Goal: Information Seeking & Learning: Learn about a topic

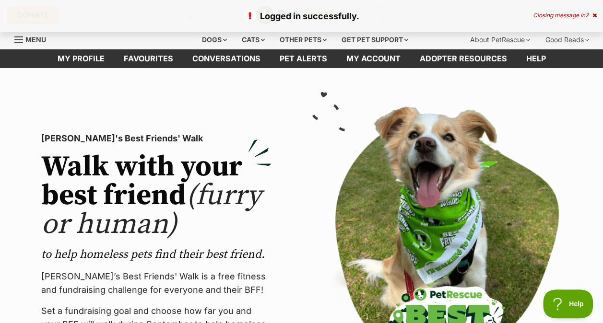
click at [594, 12] on icon at bounding box center [595, 15] width 4 height 6
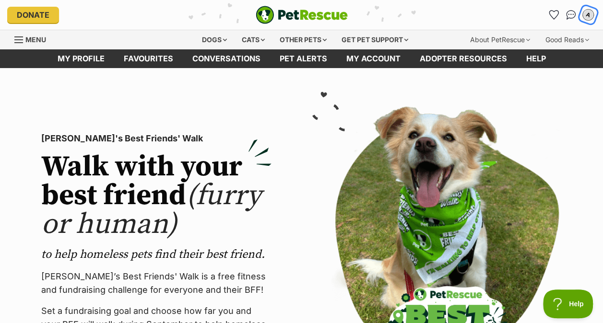
click at [586, 15] on div "A" at bounding box center [588, 15] width 12 height 12
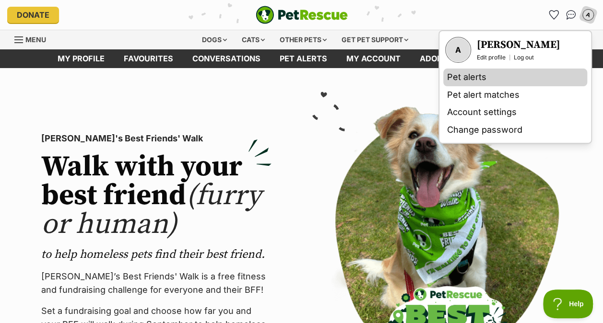
click at [503, 74] on link "Pet alerts" at bounding box center [515, 78] width 144 height 18
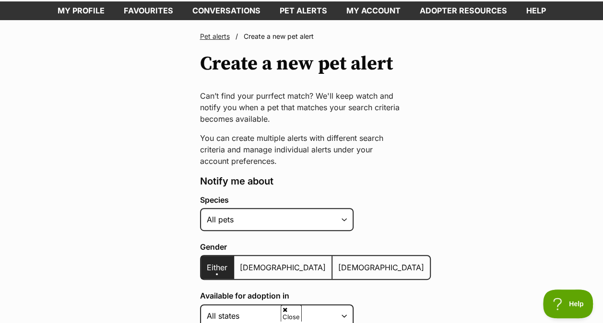
scroll to position [96, 0]
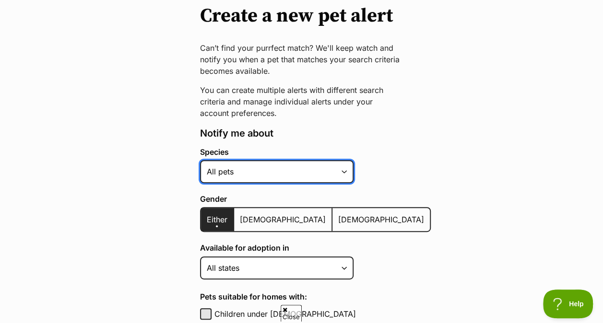
click at [254, 174] on select "Alpaca Bird Cat Chicken Cow Dog Donkey Duck Ferret Fish Goat Goose Guinea Fowl …" at bounding box center [277, 171] width 154 height 23
select select "13"
click at [200, 160] on select "Alpaca Bird Cat Chicken Cow Dog Donkey Duck Ferret Fish Goat Goose Guinea Fowl …" at bounding box center [277, 171] width 154 height 23
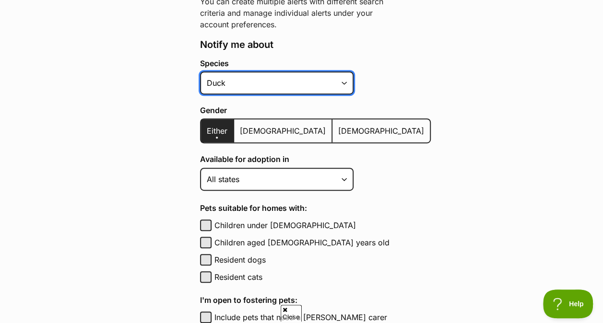
scroll to position [192, 0]
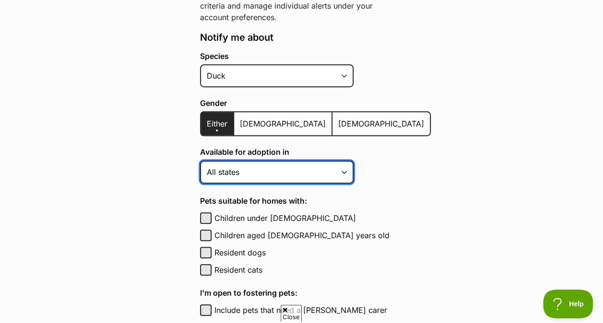
click at [301, 172] on select "Australian Capital Territory New South Wales Northern Territory Queensland Sout…" at bounding box center [277, 172] width 154 height 23
select select "1"
click at [200, 161] on select "Australian Capital Territory New South Wales Northern Territory Queensland Sout…" at bounding box center [277, 172] width 154 height 23
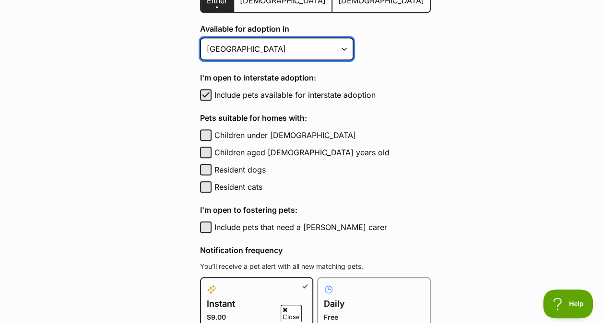
scroll to position [336, 0]
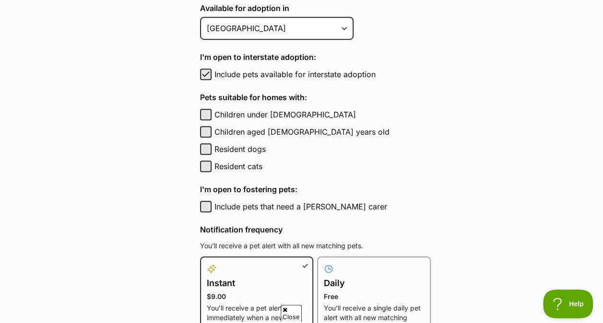
click at [273, 115] on label "Children under 5 years old" at bounding box center [322, 115] width 216 height 12
click at [212, 115] on button "Children under 5 years old" at bounding box center [206, 115] width 12 height 12
checkbox input "true"
click at [249, 167] on label "Resident cats" at bounding box center [322, 167] width 216 height 12
click at [212, 167] on button "Resident cats" at bounding box center [206, 167] width 12 height 12
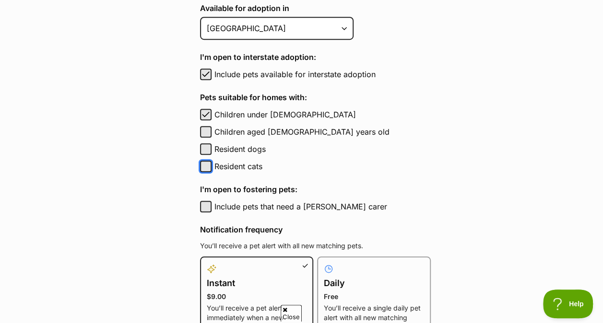
checkbox input "true"
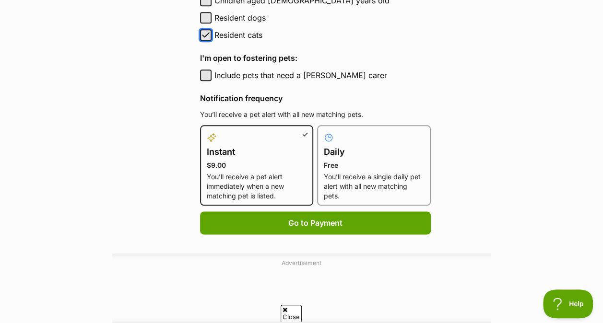
scroll to position [480, 0]
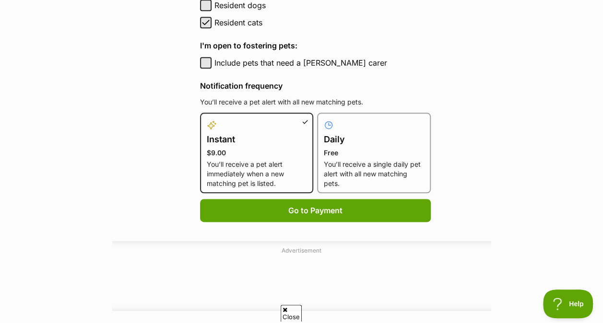
click at [346, 168] on p "You’ll receive a single daily pet alert with all new matching pets." at bounding box center [374, 174] width 100 height 29
click at [323, 119] on input "Daily Free You’ll receive a single daily pet alert with all new matching pets." at bounding box center [323, 119] width 0 height 0
radio input "true"
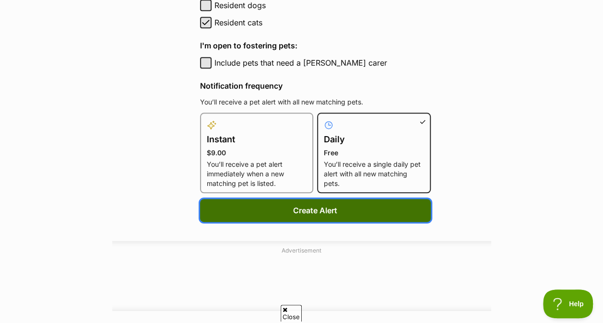
click at [365, 205] on button "Create Alert" at bounding box center [315, 210] width 231 height 23
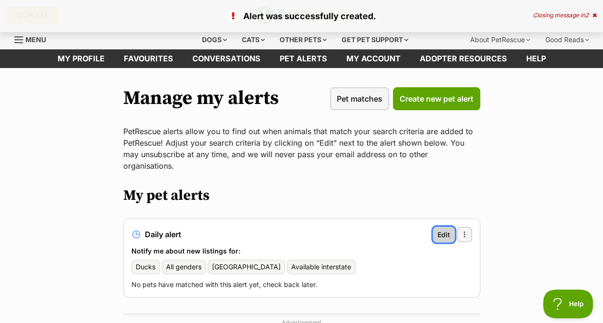
click at [443, 230] on span "Edit" at bounding box center [444, 235] width 12 height 10
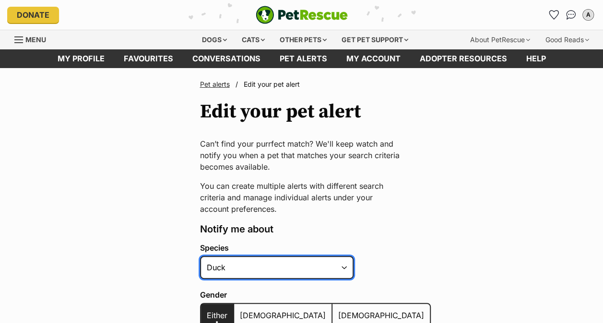
drag, startPoint x: 0, startPoint y: 0, endPoint x: 254, endPoint y: 260, distance: 363.4
click at [254, 260] on select "Alpaca Bird Cat Chicken Cow Dog Donkey Duck Ferret Fish Goat Goose Guinea Fowl …" at bounding box center [277, 267] width 154 height 23
select select "1"
click at [200, 256] on select "Alpaca Bird Cat Chicken Cow Dog Donkey Duck Ferret Fish Goat Goose Guinea Fowl …" at bounding box center [277, 267] width 154 height 23
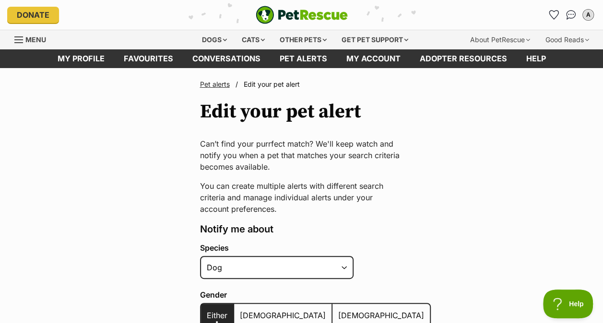
click at [395, 234] on legend "Notify me about" at bounding box center [315, 229] width 231 height 13
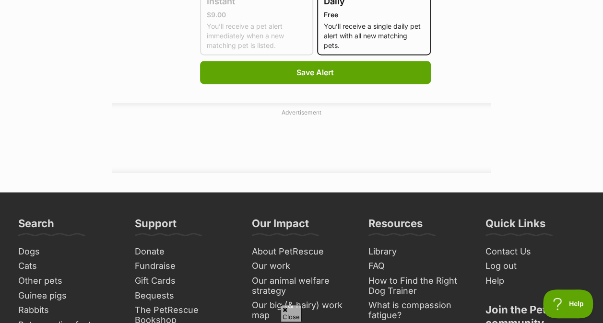
scroll to position [672, 0]
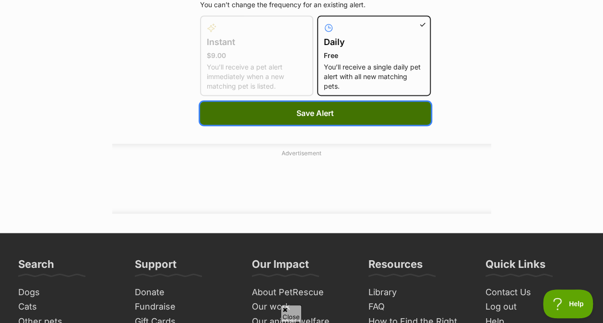
click at [297, 117] on span "Save Alert" at bounding box center [315, 113] width 37 height 12
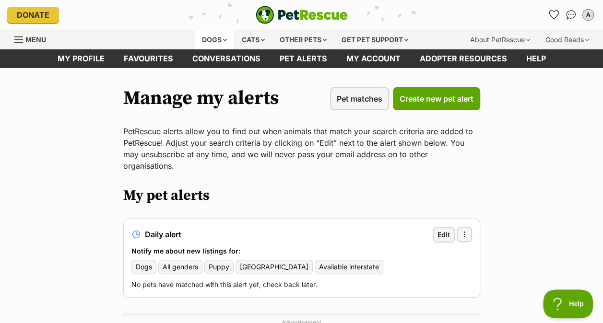
click at [211, 36] on div "Dogs" at bounding box center [214, 39] width 38 height 19
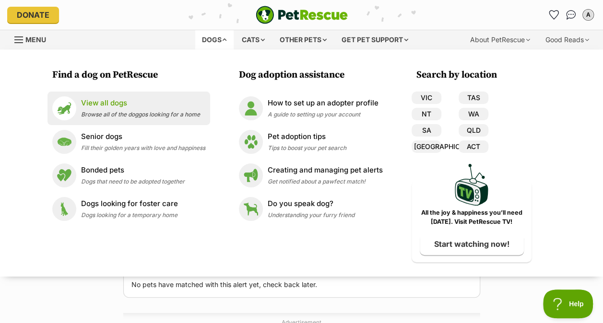
click at [77, 108] on link "View all dogs Browse all of the doggos looking for a home" at bounding box center [128, 108] width 153 height 24
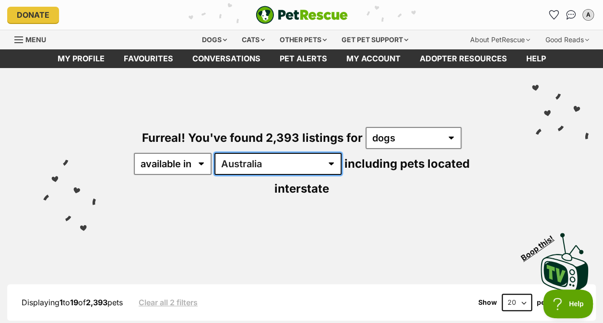
click at [244, 158] on select "Australia ACT NSW NT QLD SA TAS VIC WA" at bounding box center [277, 164] width 127 height 22
select select "ACT"
click at [216, 153] on select "Australia ACT NSW NT QLD SA TAS VIC WA" at bounding box center [277, 164] width 127 height 22
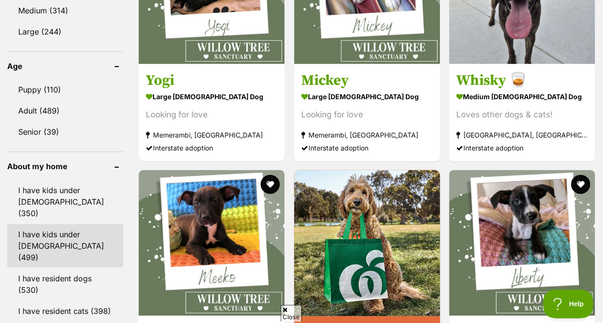
scroll to position [1056, 0]
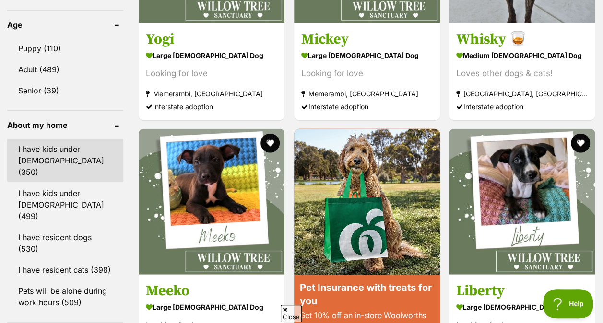
click at [21, 139] on link "I have kids under [DEMOGRAPHIC_DATA] (350)" at bounding box center [65, 160] width 116 height 43
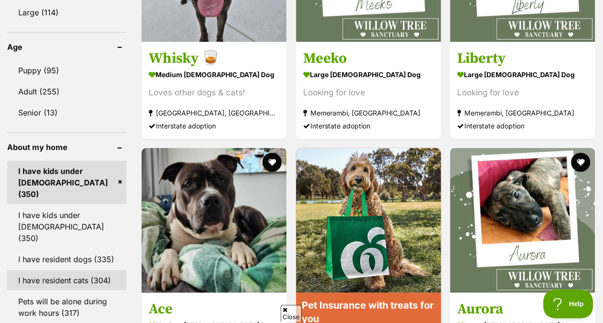
scroll to position [1104, 0]
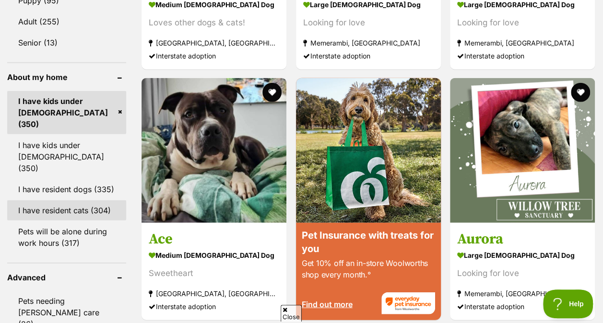
click at [56, 201] on link "I have resident cats (304)" at bounding box center [66, 211] width 119 height 20
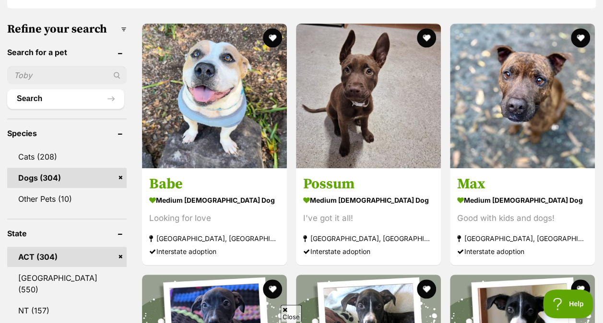
scroll to position [336, 0]
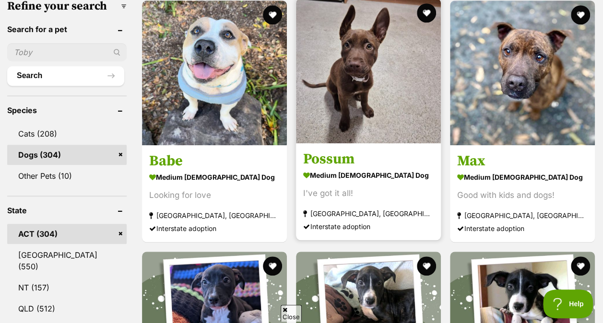
click at [361, 107] on img at bounding box center [368, 71] width 145 height 145
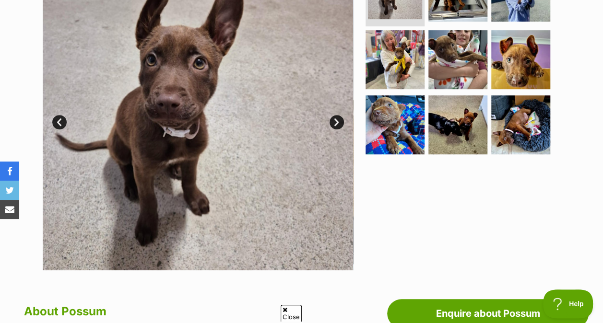
scroll to position [144, 0]
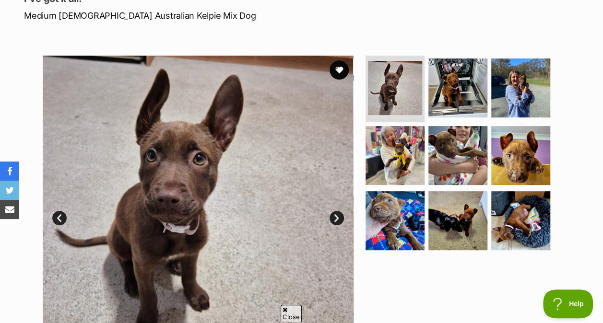
click at [363, 210] on section "Available 1 of 9 images 1 of 9 images 1 of 9 images 1 of 9 images 1 of 9 images…" at bounding box center [301, 203] width 547 height 325
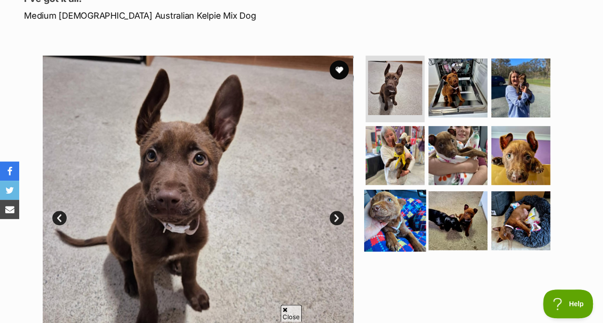
click at [394, 210] on img at bounding box center [395, 221] width 62 height 62
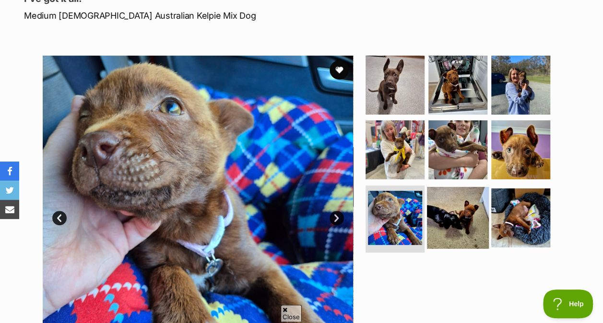
click at [452, 208] on img at bounding box center [458, 218] width 62 height 62
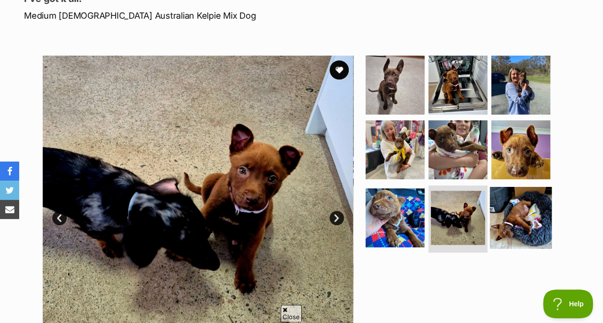
click at [514, 211] on img at bounding box center [521, 218] width 62 height 62
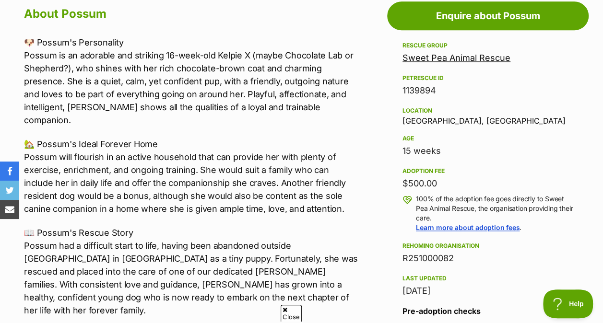
scroll to position [576, 0]
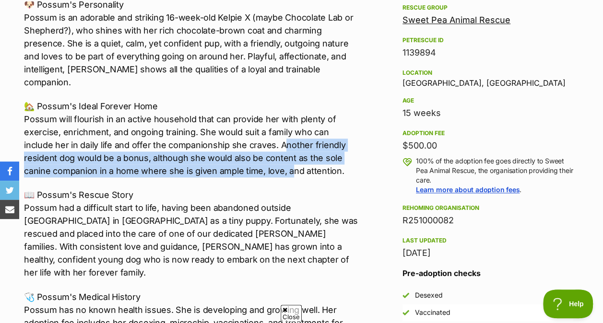
drag, startPoint x: 252, startPoint y: 127, endPoint x: 260, endPoint y: 153, distance: 26.9
click at [260, 153] on p "🏡 Possum's Ideal Forever Home Possum will flourish in an active household that …" at bounding box center [191, 139] width 335 height 78
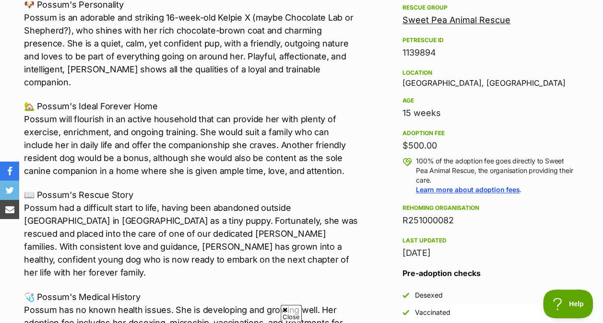
drag, startPoint x: 260, startPoint y: 153, endPoint x: 259, endPoint y: 199, distance: 46.1
click at [259, 199] on p "📖 Possum's Rescue Story Possum had a difficult start to life, having been aband…" at bounding box center [191, 234] width 335 height 91
click at [155, 163] on p "🏡 Possum's Ideal Forever Home Possum will flourish in an active household that …" at bounding box center [191, 139] width 335 height 78
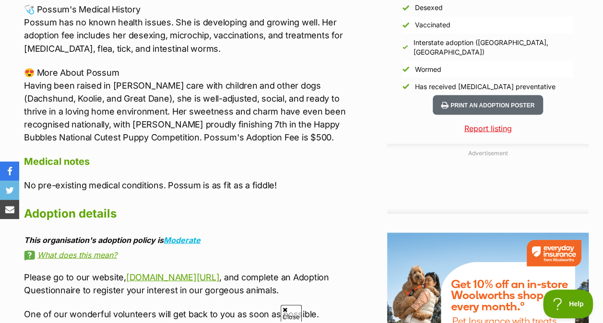
scroll to position [768, 0]
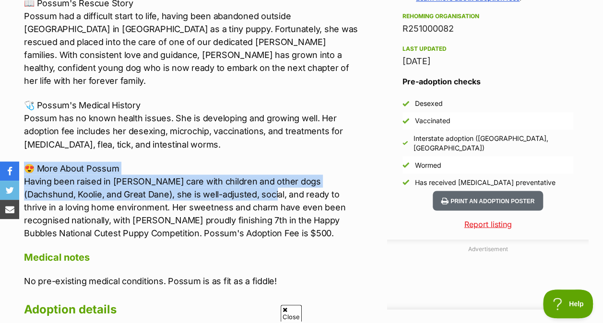
drag, startPoint x: 215, startPoint y: 149, endPoint x: 219, endPoint y: 172, distance: 23.4
click at [219, 172] on p "😍 More About Possum Having been raised in foster care with children and other d…" at bounding box center [191, 201] width 335 height 78
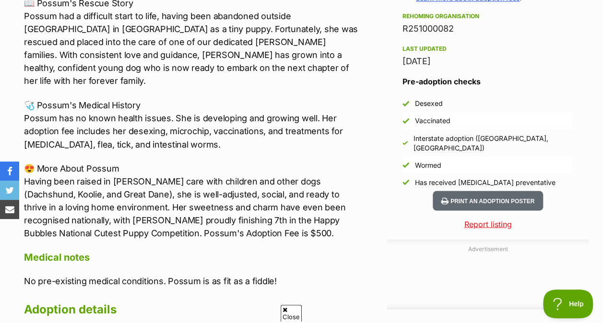
drag, startPoint x: 219, startPoint y: 172, endPoint x: 262, endPoint y: 189, distance: 47.0
click at [262, 189] on p "😍 More About Possum Having been raised in foster care with children and other d…" at bounding box center [191, 201] width 335 height 78
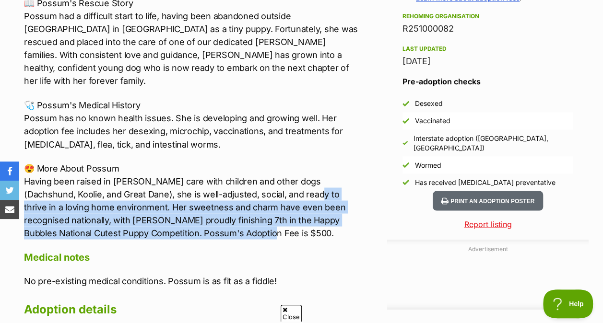
drag, startPoint x: 263, startPoint y: 203, endPoint x: 265, endPoint y: 167, distance: 36.5
click at [265, 167] on p "😍 More About Possum Having been raised in foster care with children and other d…" at bounding box center [191, 201] width 335 height 78
drag, startPoint x: 265, startPoint y: 167, endPoint x: 231, endPoint y: 202, distance: 48.5
click at [231, 202] on p "😍 More About Possum Having been raised in foster care with children and other d…" at bounding box center [191, 201] width 335 height 78
click at [143, 185] on p "😍 More About Possum Having been raised in foster care with children and other d…" at bounding box center [191, 201] width 335 height 78
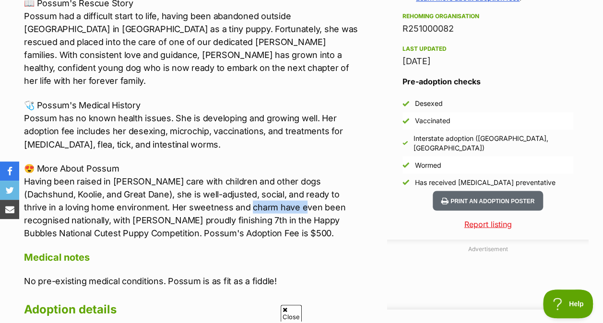
drag, startPoint x: 188, startPoint y: 182, endPoint x: 244, endPoint y: 183, distance: 55.7
click at [244, 183] on p "😍 More About Possum Having been raised in foster care with children and other d…" at bounding box center [191, 201] width 335 height 78
drag, startPoint x: 244, startPoint y: 183, endPoint x: 227, endPoint y: 217, distance: 38.0
click at [227, 217] on div "About Possum 🐶 Possum's Personality Possum is an adorable and striking 16-week-…" at bounding box center [191, 114] width 335 height 680
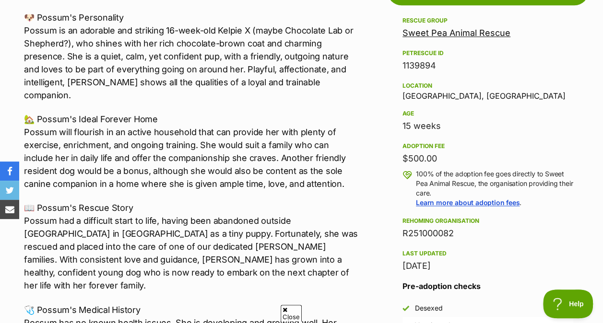
scroll to position [576, 0]
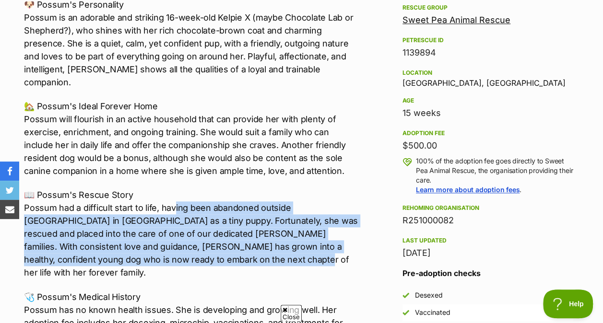
drag, startPoint x: 166, startPoint y: 245, endPoint x: 174, endPoint y: 200, distance: 45.3
click at [174, 200] on p "📖 Possum's Rescue Story Possum had a difficult start to life, having been aband…" at bounding box center [191, 234] width 335 height 91
drag, startPoint x: 174, startPoint y: 200, endPoint x: 184, endPoint y: 242, distance: 43.1
click at [184, 242] on p "📖 Possum's Rescue Story Possum had a difficult start to life, having been aband…" at bounding box center [191, 234] width 335 height 91
click at [155, 242] on p "📖 Possum's Rescue Story Possum had a difficult start to life, having been aband…" at bounding box center [191, 234] width 335 height 91
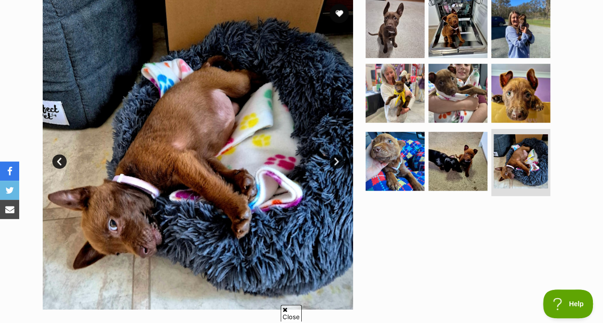
scroll to position [192, 0]
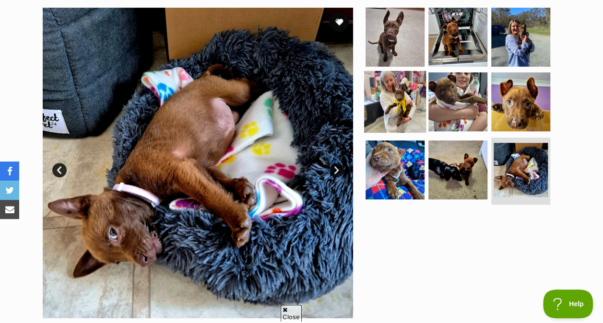
drag, startPoint x: 384, startPoint y: 112, endPoint x: 390, endPoint y: 107, distance: 7.6
click at [384, 112] on img at bounding box center [395, 102] width 62 height 62
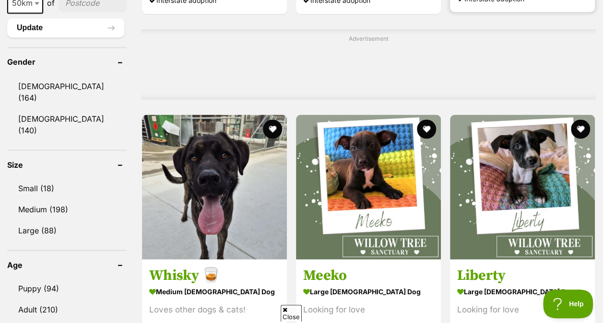
scroll to position [912, 0]
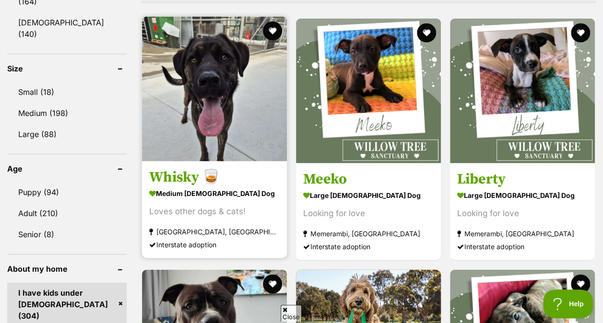
click at [260, 219] on div "Loves other dogs & cats!" at bounding box center [214, 212] width 131 height 13
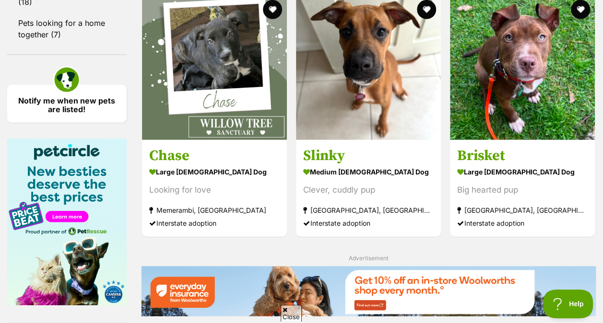
scroll to position [1392, 0]
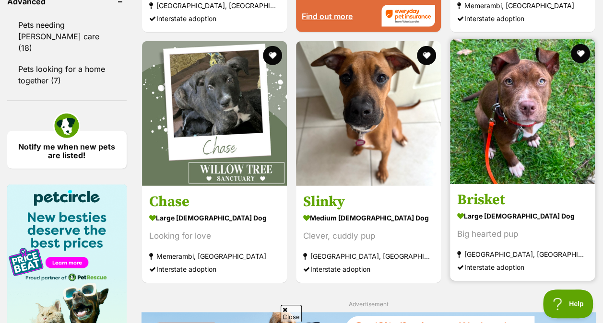
click at [512, 157] on img at bounding box center [522, 111] width 145 height 145
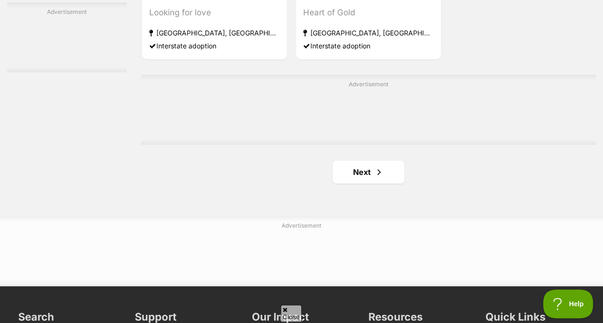
scroll to position [2159, 0]
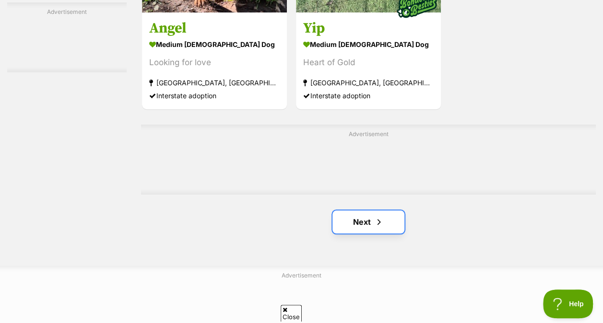
click at [351, 227] on link "Next" at bounding box center [369, 222] width 72 height 23
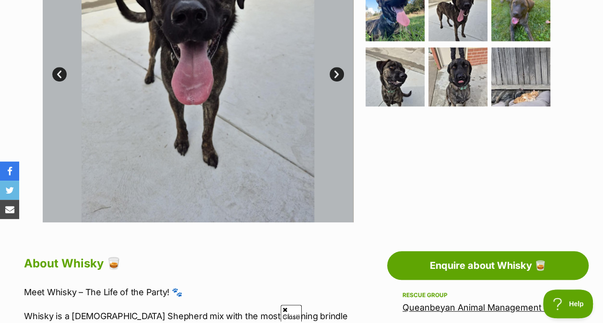
scroll to position [96, 0]
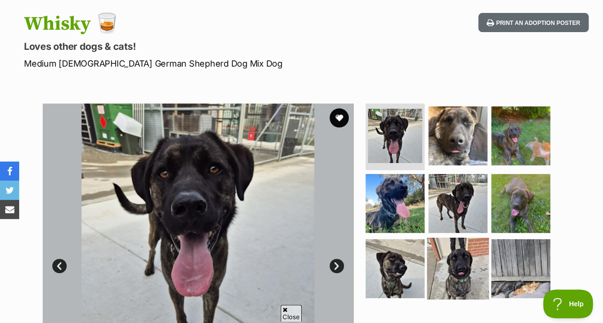
click at [453, 251] on img at bounding box center [458, 269] width 62 height 62
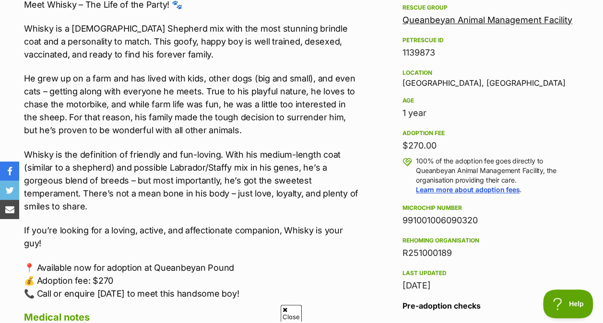
scroll to position [624, 0]
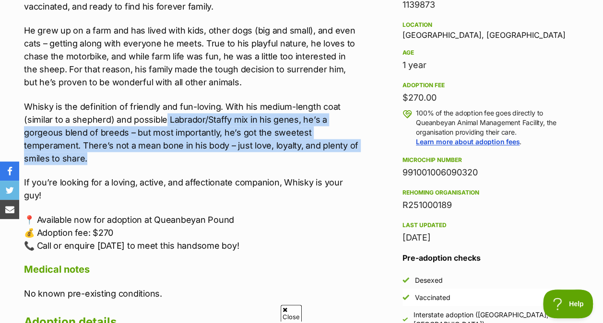
drag, startPoint x: 166, startPoint y: 125, endPoint x: 164, endPoint y: 118, distance: 7.3
click at [164, 118] on p "Whisky is the definition of friendly and fun-loving. With his medium-length coa…" at bounding box center [191, 132] width 335 height 65
drag, startPoint x: 164, startPoint y: 118, endPoint x: 171, endPoint y: 161, distance: 43.2
click at [171, 161] on p "Whisky is the definition of friendly and fun-loving. With his medium-length coa…" at bounding box center [191, 132] width 335 height 65
drag, startPoint x: 91, startPoint y: 140, endPoint x: 36, endPoint y: 58, distance: 98.9
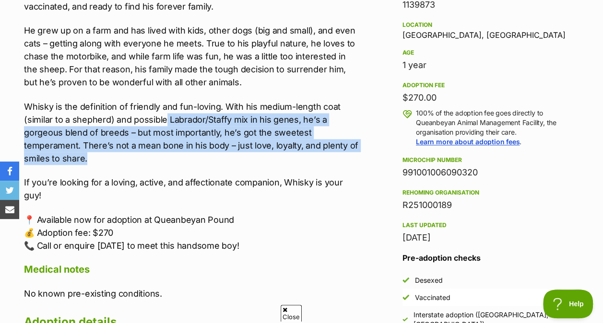
click at [91, 139] on p "Whisky is the definition of friendly and fun-loving. With his medium-length coa…" at bounding box center [191, 132] width 335 height 65
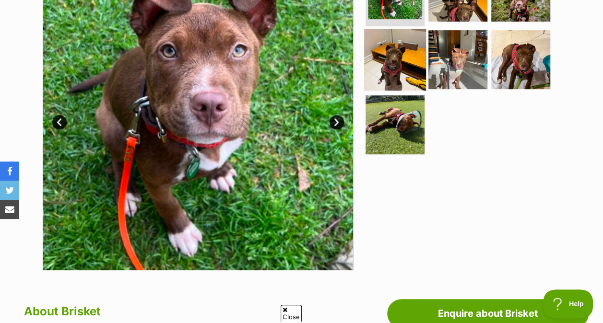
click at [382, 52] on img at bounding box center [395, 60] width 62 height 62
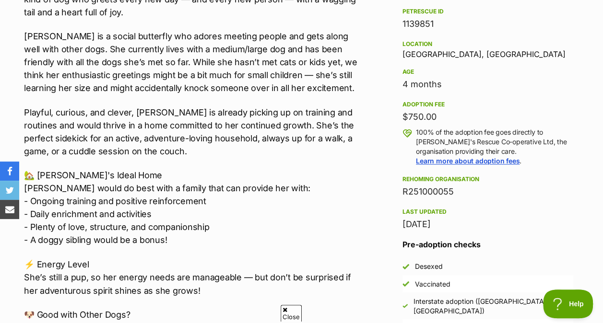
scroll to position [624, 0]
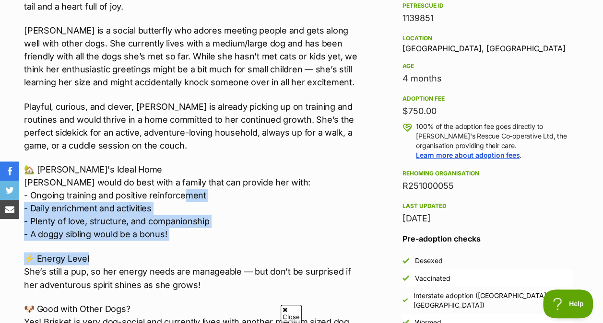
drag, startPoint x: 181, startPoint y: 247, endPoint x: 187, endPoint y: 194, distance: 53.6
click at [187, 194] on div "Big heart. Bigger personality. Unstoppable spirit. Brisket is a fun-loving, res…" at bounding box center [191, 202] width 335 height 504
drag, startPoint x: 187, startPoint y: 194, endPoint x: 204, endPoint y: 235, distance: 44.7
click at [204, 235] on p "🏡 Brisket's Ideal Home Brisket would do best with a family that can provide her…" at bounding box center [191, 202] width 335 height 78
click at [152, 250] on div "Big heart. Bigger personality. Unstoppable spirit. Brisket is a fun-loving, res…" at bounding box center [191, 202] width 335 height 504
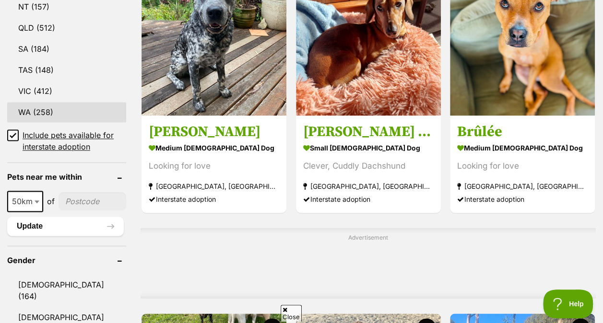
scroll to position [624, 0]
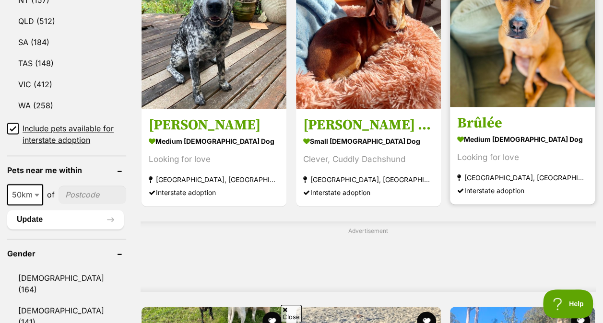
click at [491, 51] on img at bounding box center [522, 34] width 145 height 145
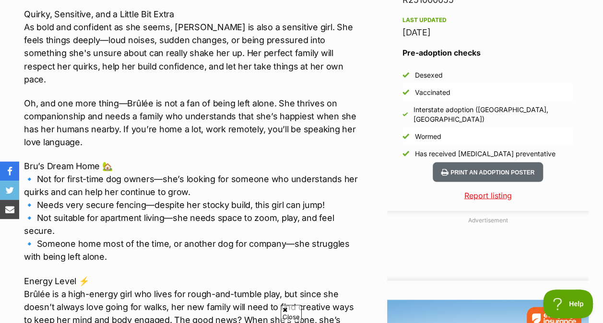
scroll to position [864, 0]
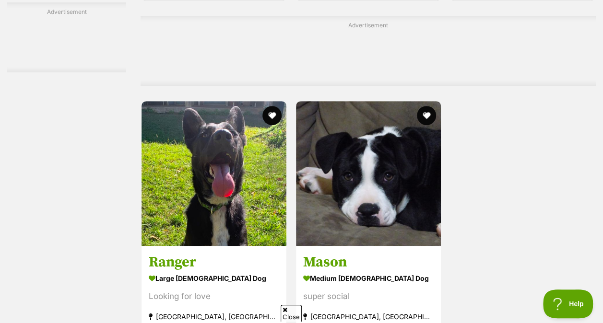
scroll to position [2111, 0]
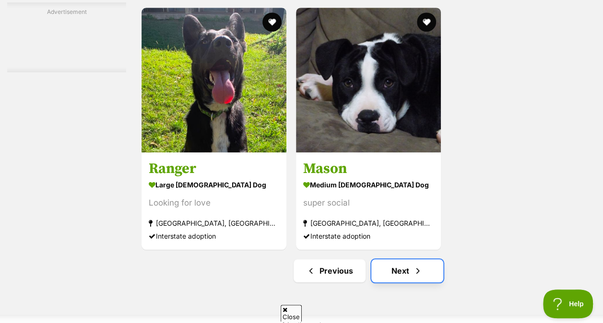
click at [410, 283] on link "Next" at bounding box center [407, 271] width 72 height 23
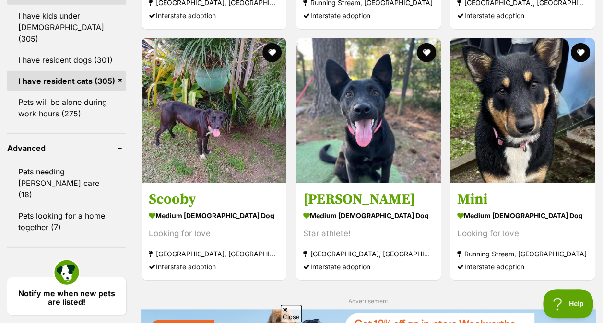
scroll to position [1248, 0]
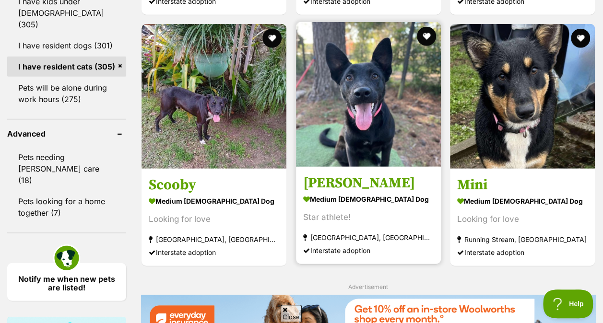
click at [407, 242] on strong "[GEOGRAPHIC_DATA], [GEOGRAPHIC_DATA]" at bounding box center [368, 237] width 131 height 13
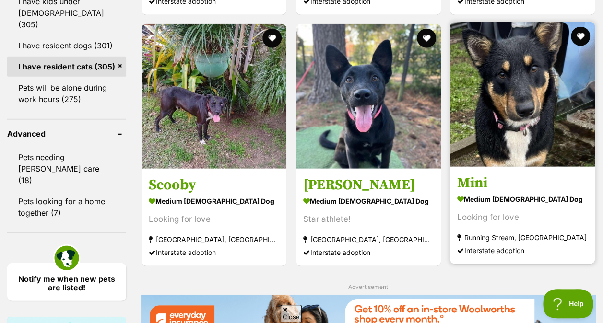
click at [497, 212] on section "medium female Dog Looking for love Running Stream, NSW Interstate adoption" at bounding box center [522, 224] width 131 height 65
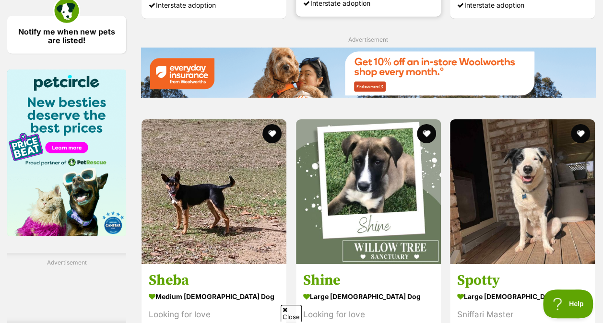
scroll to position [1584, 0]
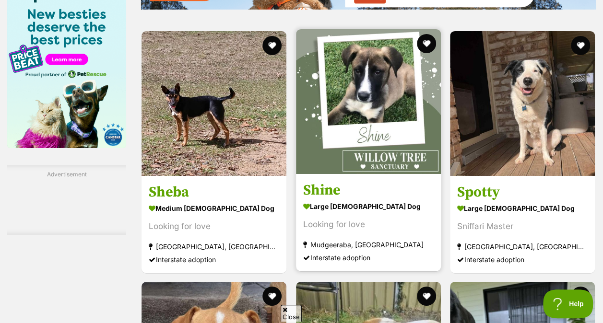
click at [341, 213] on strong "large female Dog" at bounding box center [368, 206] width 131 height 14
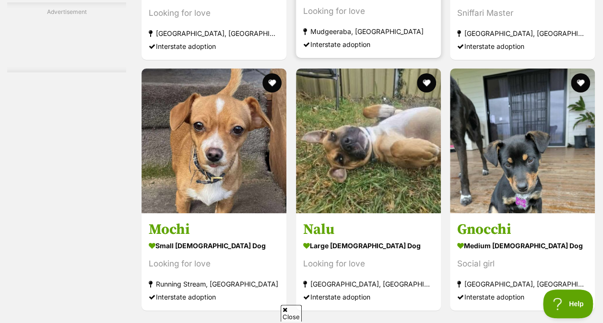
scroll to position [1871, 0]
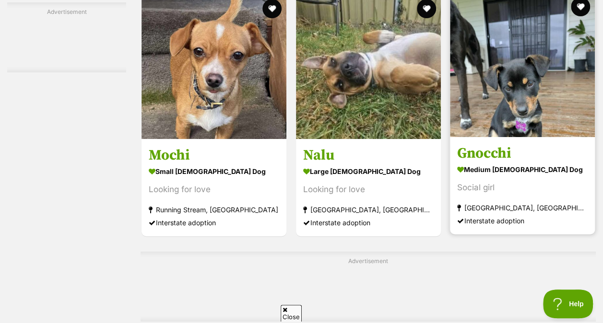
click at [491, 177] on strong "medium female Dog" at bounding box center [522, 170] width 131 height 14
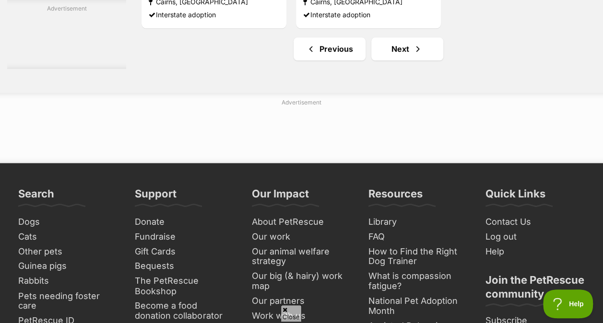
scroll to position [2447, 0]
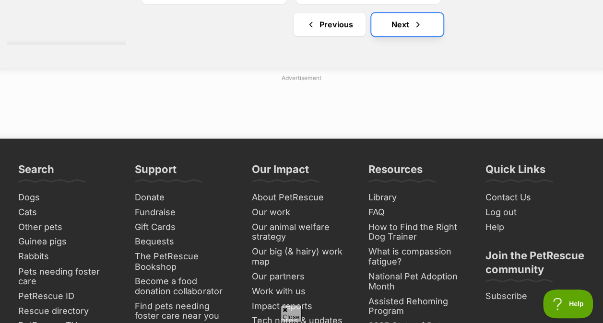
click at [397, 35] on link "Next" at bounding box center [407, 24] width 72 height 23
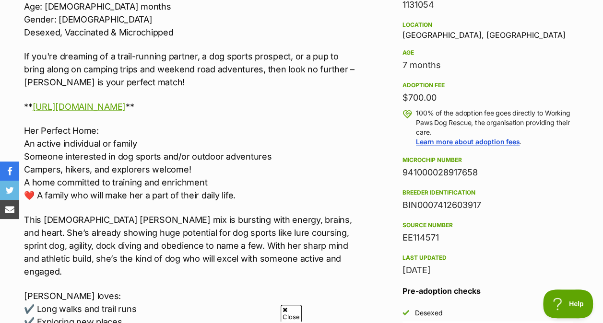
scroll to position [960, 0]
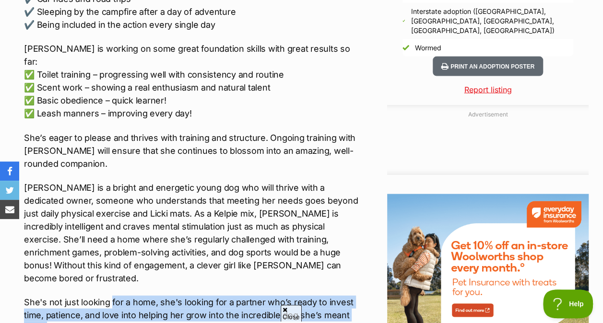
drag, startPoint x: 110, startPoint y: 284, endPoint x: 111, endPoint y: 264, distance: 20.2
click at [111, 296] on p "She's not just looking for a home, she's looking for a partner who’s ready to i…" at bounding box center [191, 315] width 335 height 39
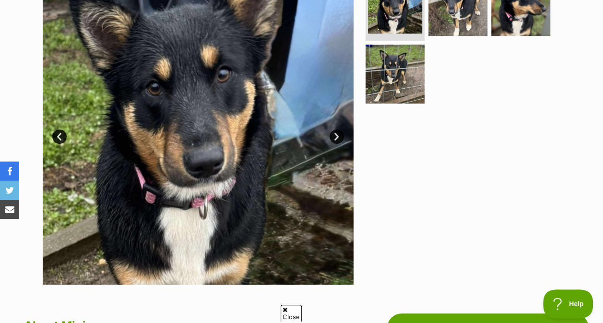
scroll to position [192, 0]
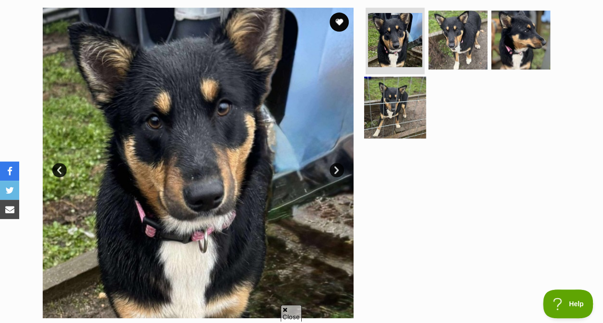
click at [393, 98] on img at bounding box center [395, 108] width 62 height 62
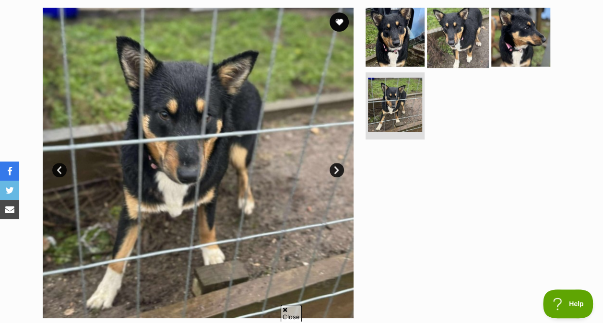
click at [457, 42] on img at bounding box center [458, 37] width 62 height 62
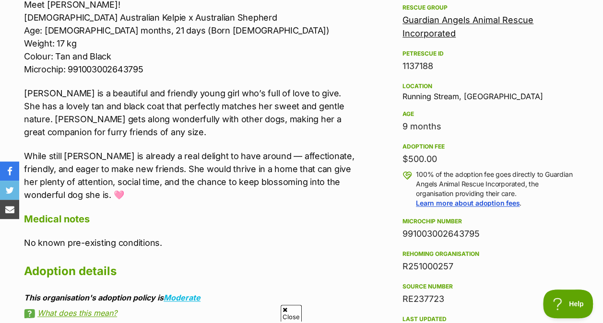
scroll to position [816, 0]
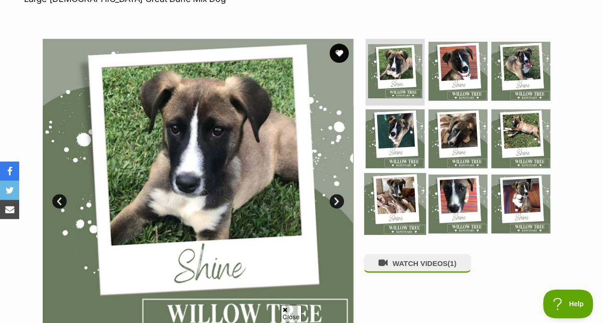
scroll to position [192, 0]
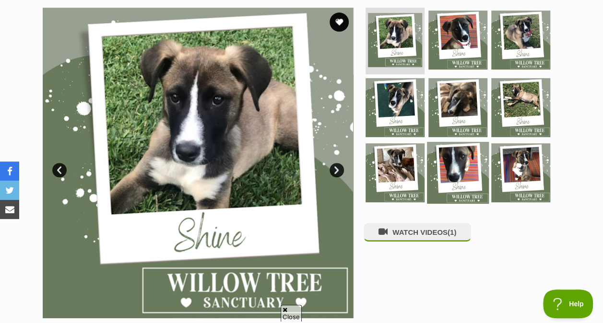
click at [448, 163] on img at bounding box center [458, 173] width 62 height 62
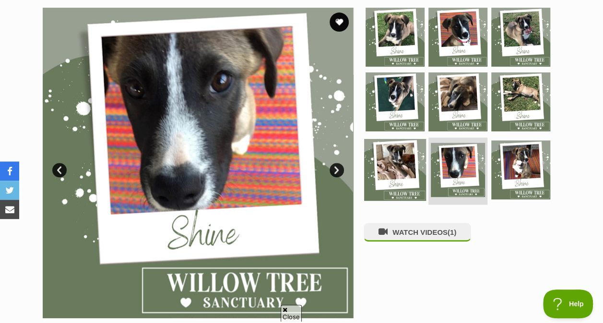
click at [404, 162] on img at bounding box center [395, 170] width 62 height 62
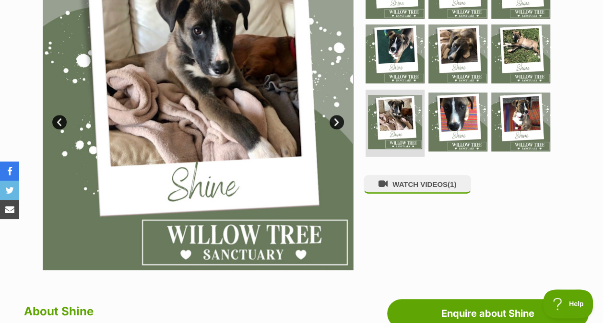
scroll to position [0, 0]
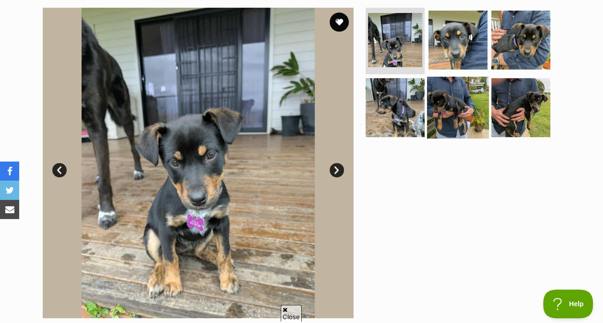
click at [440, 124] on img at bounding box center [458, 108] width 62 height 62
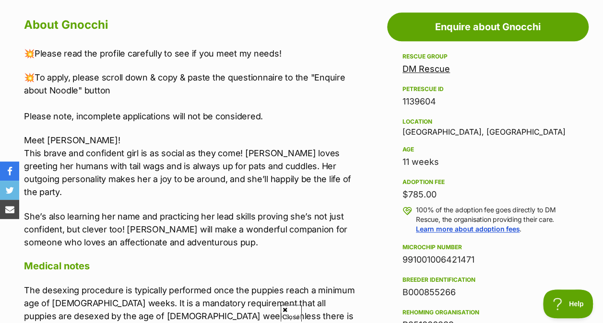
scroll to position [528, 0]
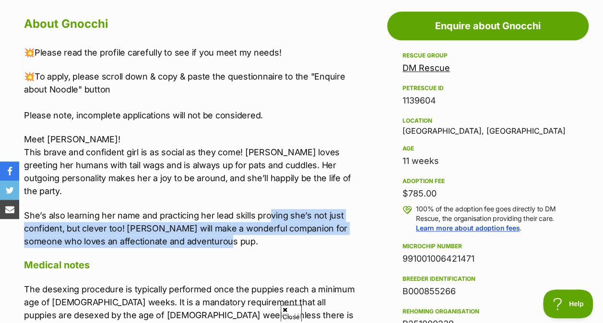
drag, startPoint x: 267, startPoint y: 222, endPoint x: 266, endPoint y: 205, distance: 16.8
click at [266, 209] on p "She’s also learning her name and practicing her lead skills proving she’s not j…" at bounding box center [191, 228] width 335 height 39
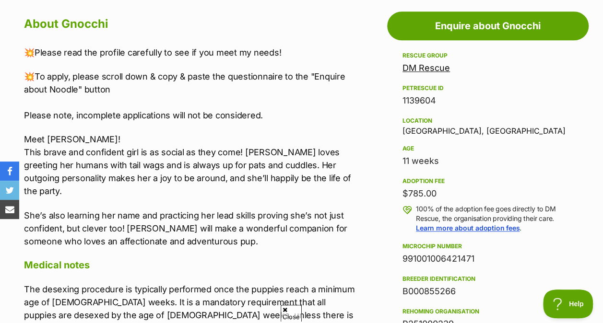
drag, startPoint x: 266, startPoint y: 205, endPoint x: 272, endPoint y: 241, distance: 36.4
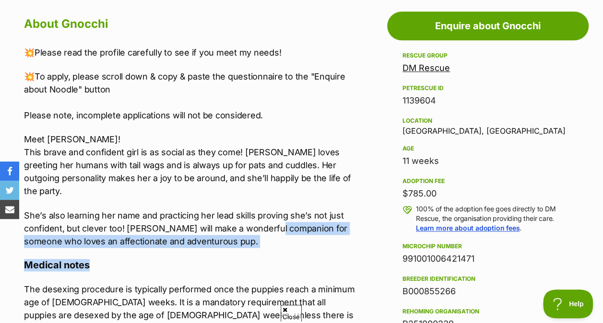
drag, startPoint x: 271, startPoint y: 231, endPoint x: 274, endPoint y: 215, distance: 16.6
drag, startPoint x: 274, startPoint y: 215, endPoint x: 232, endPoint y: 239, distance: 48.2
click at [225, 230] on p "She’s also learning her name and practicing her lead skills proving she’s not j…" at bounding box center [191, 228] width 335 height 39
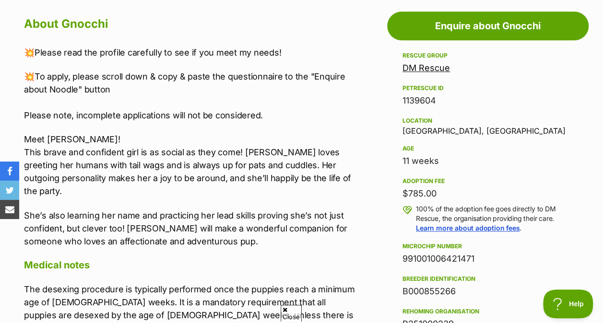
click at [174, 165] on p "Meet Gnocchi! This brave and confident girl is as social as they come! Gnocchi …" at bounding box center [191, 165] width 335 height 65
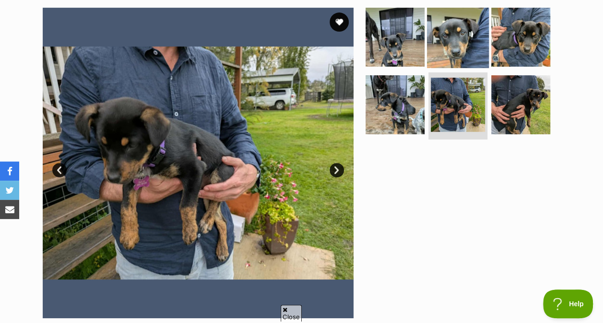
click at [434, 27] on img at bounding box center [458, 37] width 62 height 62
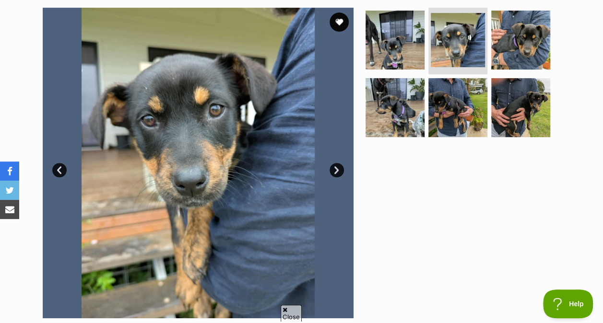
scroll to position [0, 0]
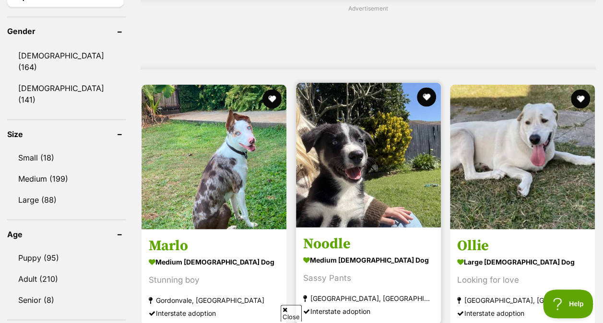
scroll to position [864, 0]
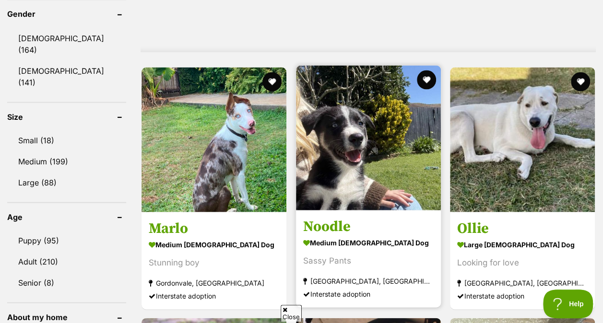
click at [372, 257] on section "medium female Dog Sassy Pants Grafton, NSW Interstate adoption" at bounding box center [368, 267] width 131 height 65
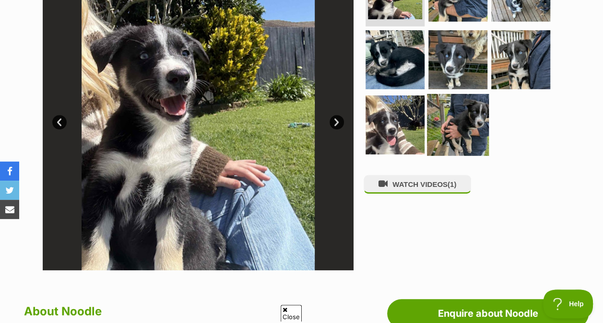
click at [452, 122] on img at bounding box center [458, 125] width 62 height 62
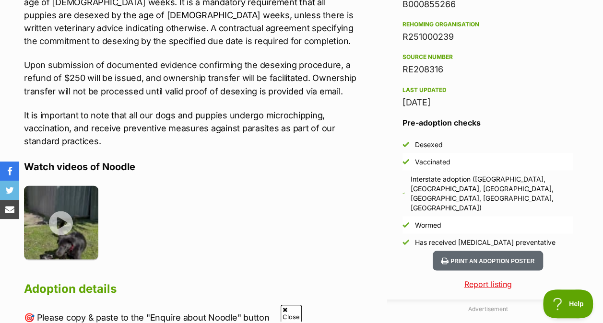
scroll to position [816, 0]
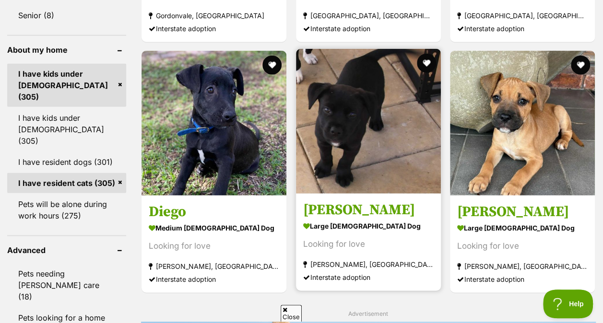
scroll to position [1152, 0]
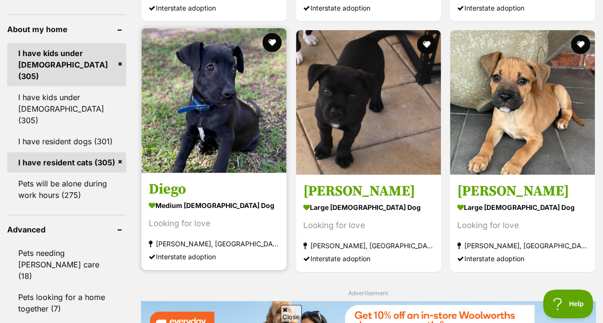
click at [243, 224] on section "medium male Dog Looking for love Jensen, QLD Interstate adoption" at bounding box center [214, 231] width 131 height 65
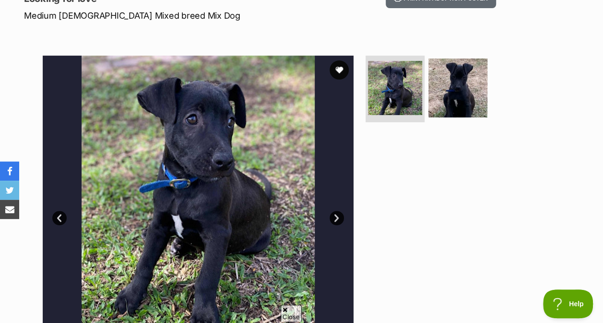
click at [334, 216] on link "Next" at bounding box center [337, 218] width 14 height 14
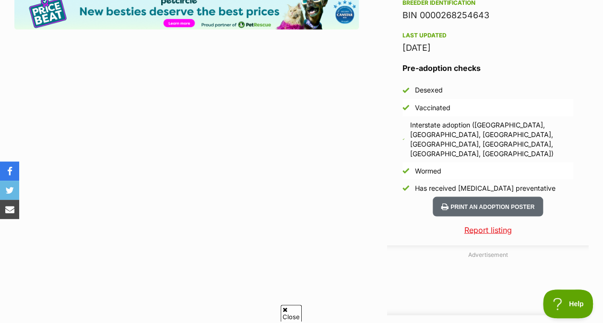
scroll to position [816, 0]
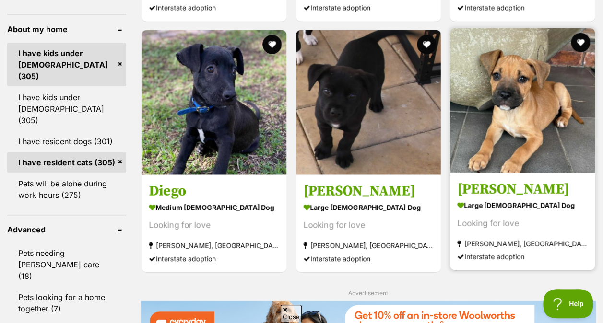
click at [512, 209] on strong "large [DEMOGRAPHIC_DATA] Dog" at bounding box center [522, 206] width 131 height 14
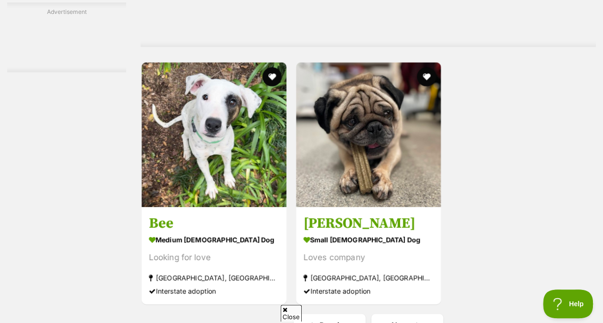
scroll to position [2255, 0]
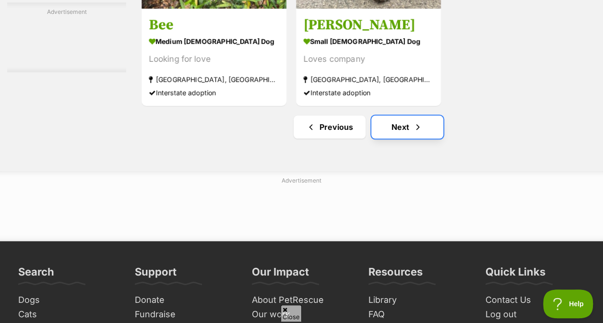
click at [406, 134] on link "Next" at bounding box center [407, 127] width 72 height 23
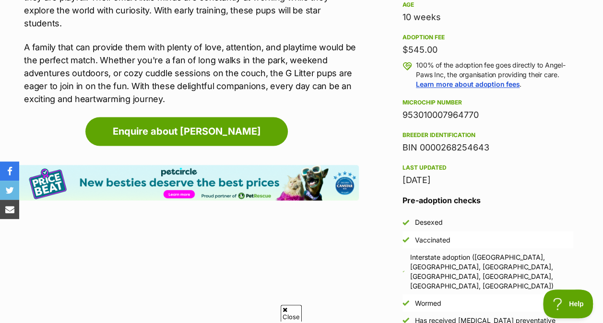
scroll to position [768, 0]
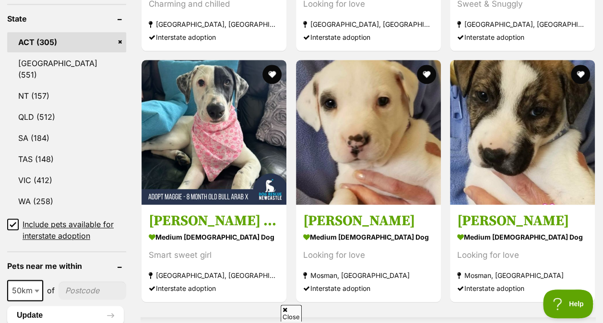
scroll to position [336, 0]
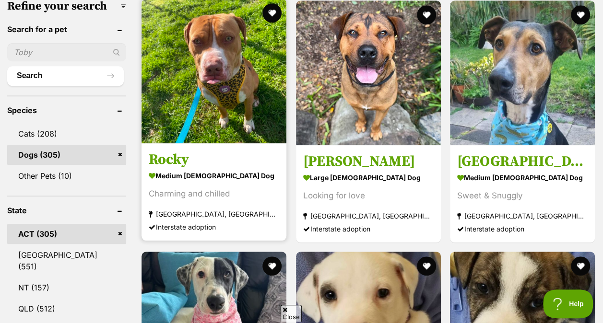
click at [224, 157] on h3 "Rocky" at bounding box center [214, 160] width 131 height 18
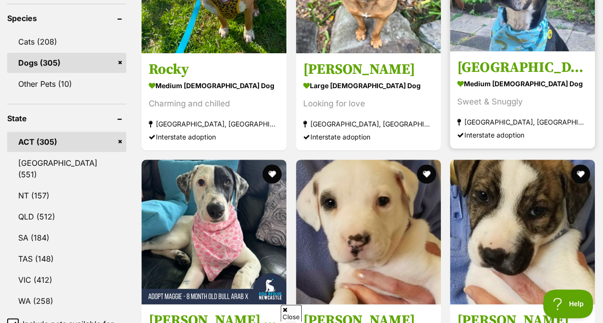
scroll to position [576, 0]
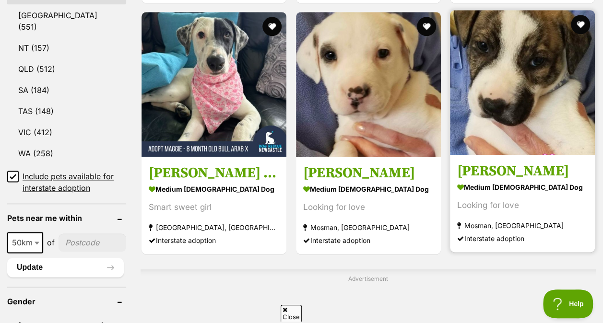
click at [494, 228] on strong "Mosman, [GEOGRAPHIC_DATA]" at bounding box center [522, 225] width 131 height 13
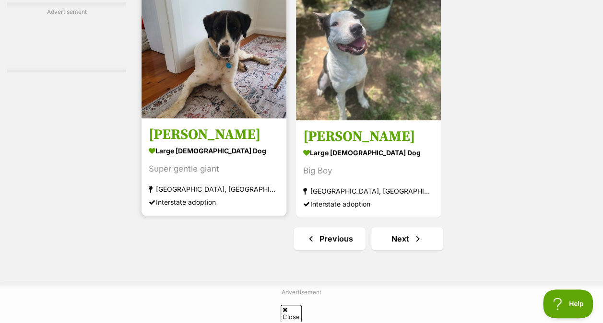
scroll to position [2063, 0]
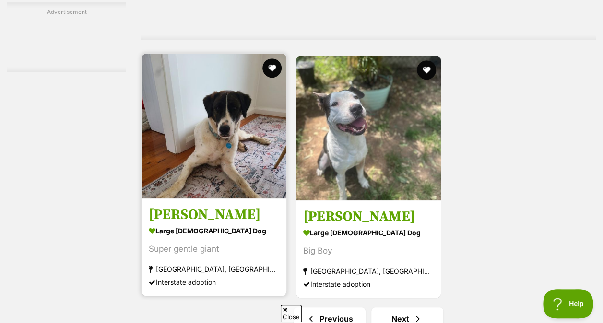
click at [257, 238] on strong "large female Dog" at bounding box center [214, 231] width 131 height 14
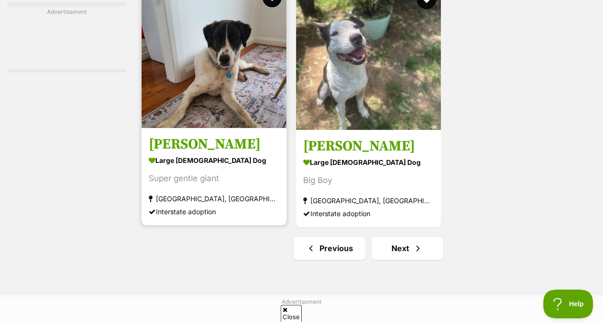
scroll to position [2351, 0]
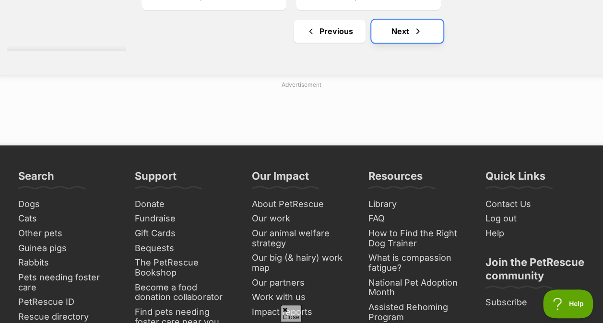
click at [401, 42] on link "Next" at bounding box center [407, 31] width 72 height 23
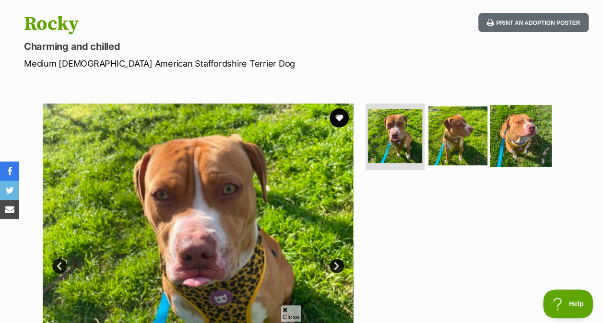
click at [521, 136] on img at bounding box center [521, 136] width 62 height 62
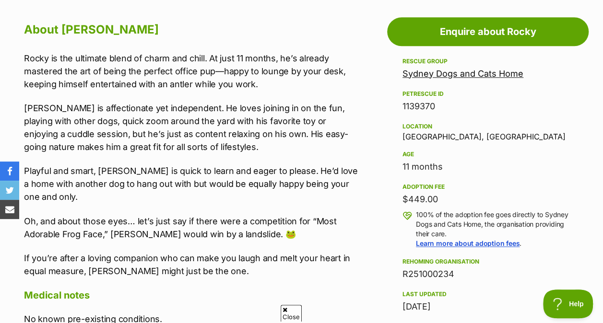
scroll to position [576, 0]
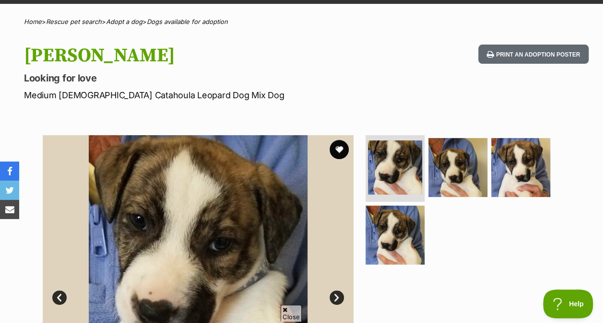
scroll to position [48, 0]
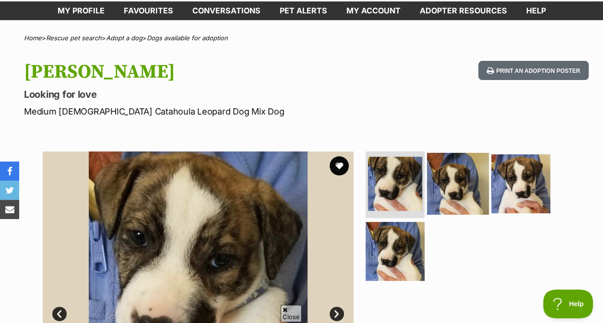
click at [452, 176] on img at bounding box center [458, 184] width 62 height 62
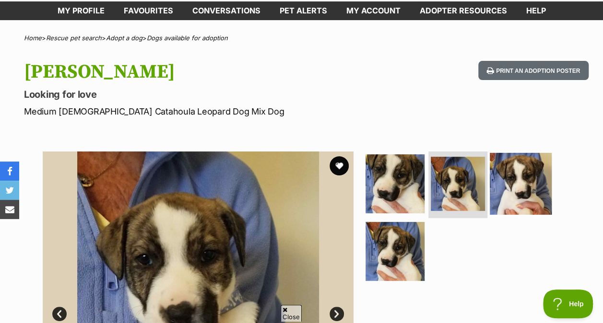
click at [514, 169] on img at bounding box center [521, 184] width 62 height 62
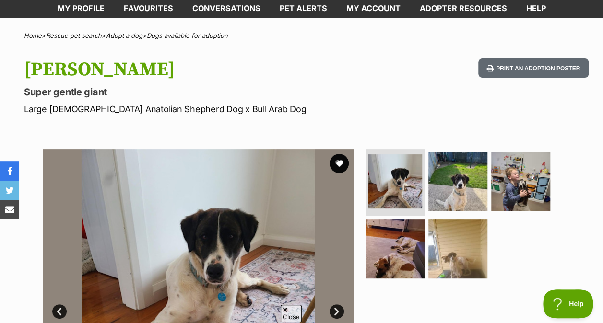
scroll to position [192, 0]
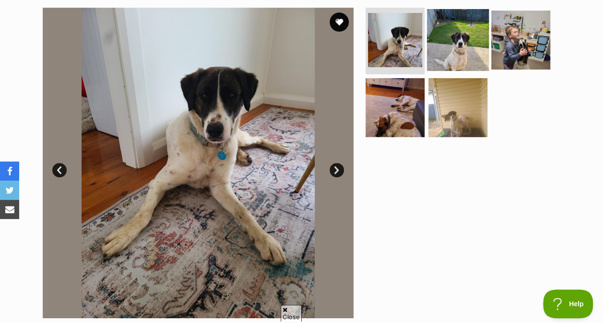
click at [456, 35] on img at bounding box center [458, 40] width 62 height 62
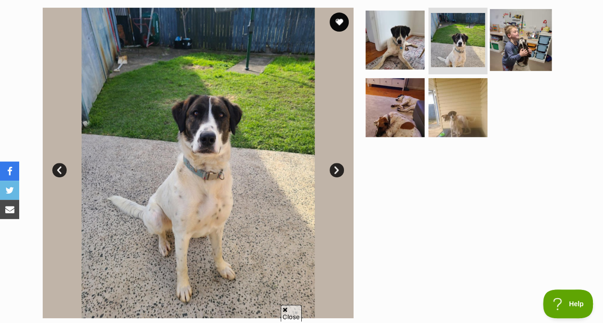
click at [508, 39] on img at bounding box center [521, 40] width 62 height 62
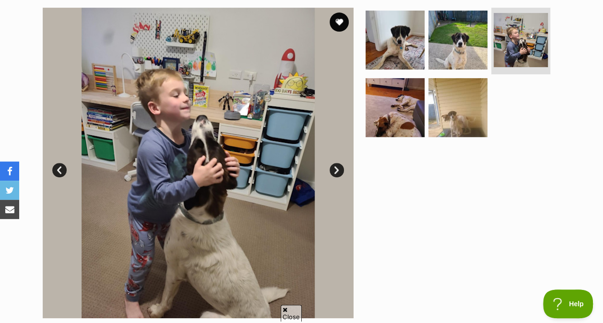
click at [342, 170] on link "Next" at bounding box center [337, 170] width 14 height 14
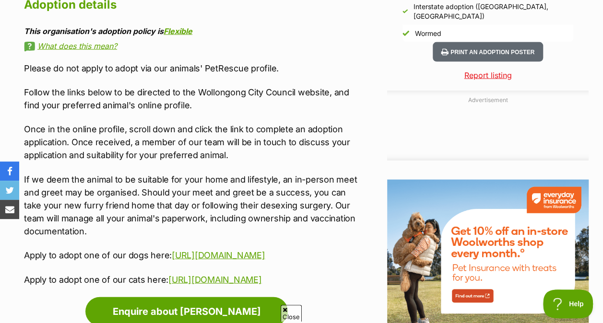
scroll to position [1056, 0]
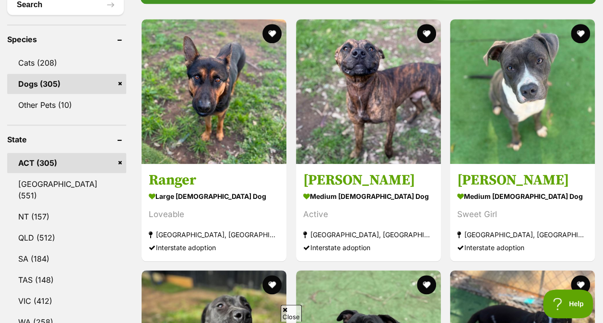
scroll to position [432, 0]
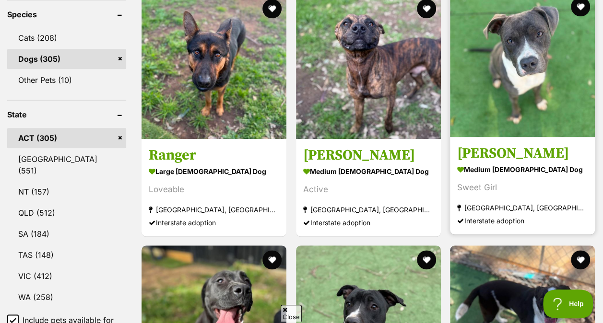
click at [488, 102] on img at bounding box center [522, 64] width 145 height 145
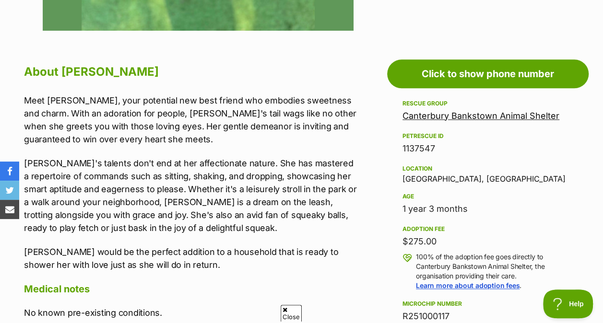
scroll to position [528, 0]
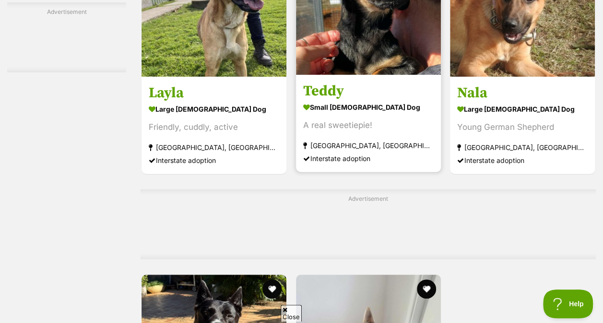
scroll to position [1871, 0]
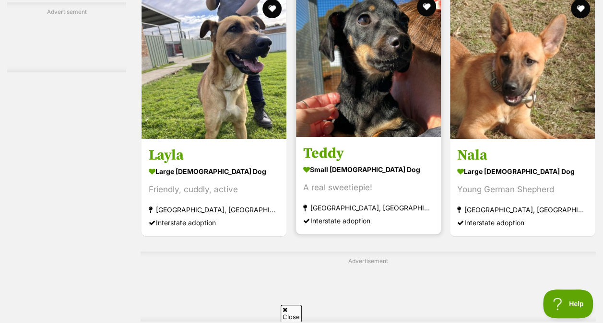
click at [388, 171] on link "Teddy small [DEMOGRAPHIC_DATA] Dog A real sweetiepie! [GEOGRAPHIC_DATA], [GEOGR…" at bounding box center [368, 185] width 145 height 97
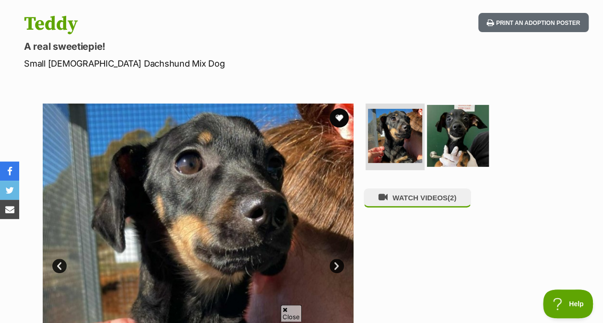
click at [453, 136] on img at bounding box center [458, 136] width 62 height 62
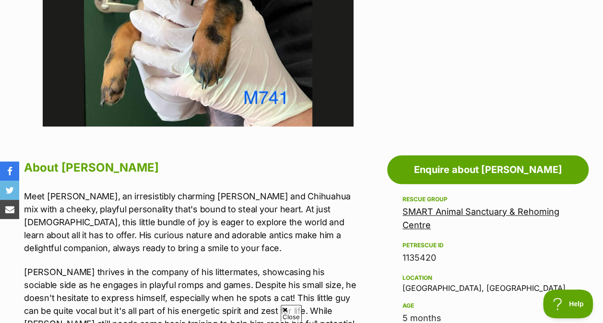
scroll to position [624, 0]
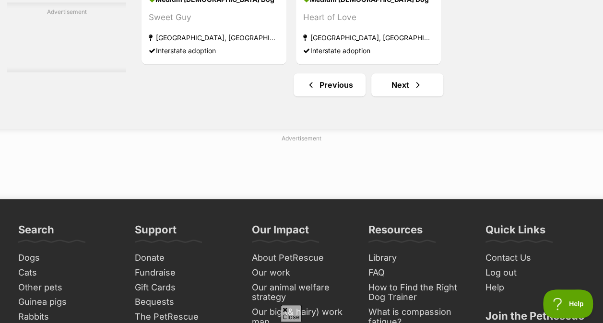
scroll to position [2399, 0]
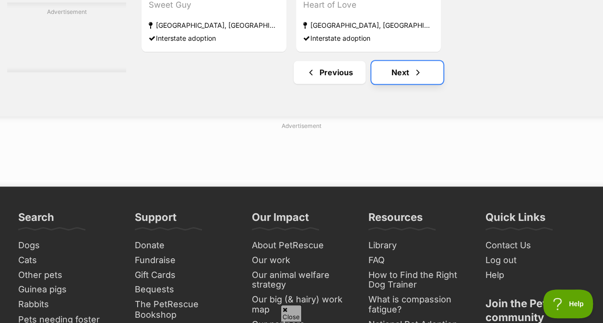
click at [395, 84] on link "Next" at bounding box center [407, 72] width 72 height 23
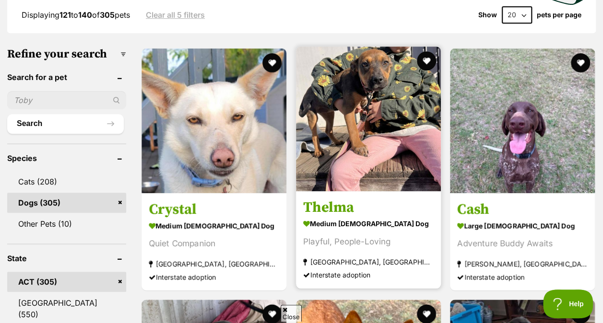
click at [346, 160] on img at bounding box center [368, 119] width 145 height 145
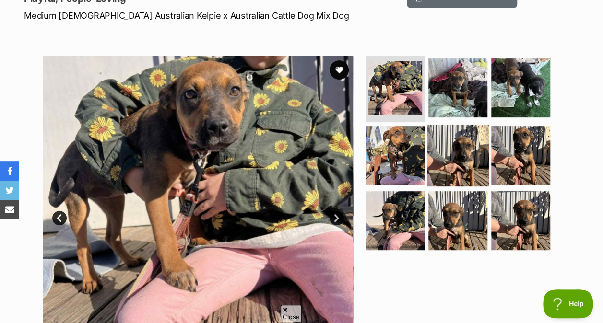
click at [477, 174] on img at bounding box center [458, 156] width 62 height 62
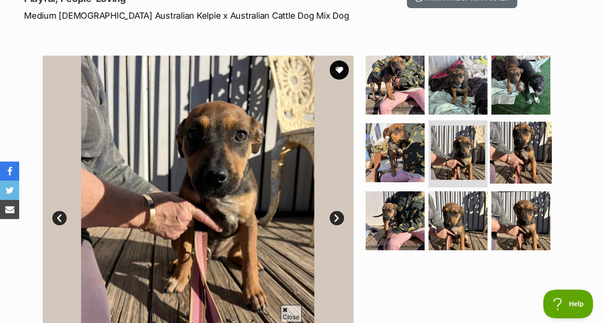
click at [514, 167] on img at bounding box center [521, 153] width 62 height 62
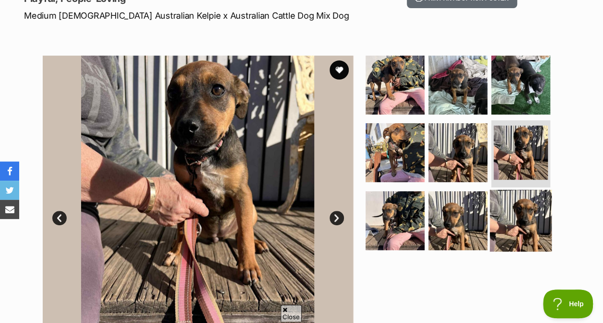
click at [496, 210] on img at bounding box center [521, 221] width 62 height 62
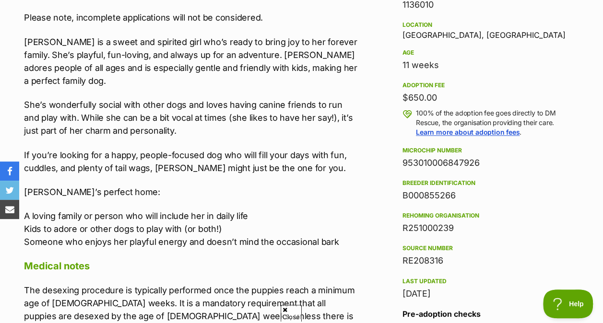
scroll to position [672, 0]
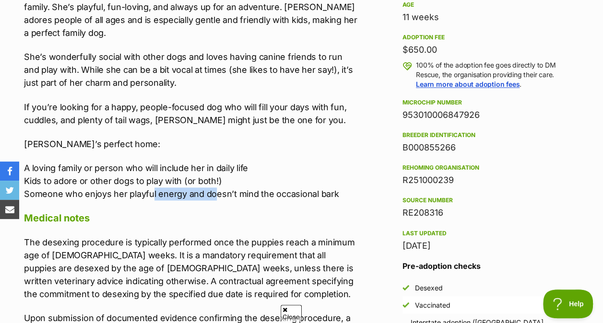
drag, startPoint x: 152, startPoint y: 192, endPoint x: 213, endPoint y: 195, distance: 61.5
click at [213, 195] on p "A loving family or person who will include her in daily life Kids to adore or o…" at bounding box center [191, 181] width 335 height 39
drag, startPoint x: 213, startPoint y: 195, endPoint x: 206, endPoint y: 216, distance: 22.6
click at [206, 216] on h4 "Medical notes" at bounding box center [191, 218] width 335 height 12
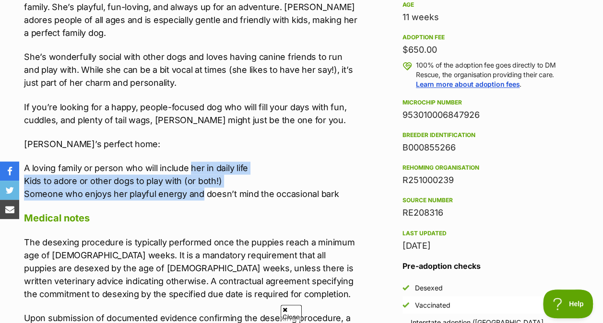
drag, startPoint x: 201, startPoint y: 197, endPoint x: 191, endPoint y: 166, distance: 32.3
click at [191, 166] on p "A loving family or person who will include her in daily life Kids to adore or o…" at bounding box center [191, 181] width 335 height 39
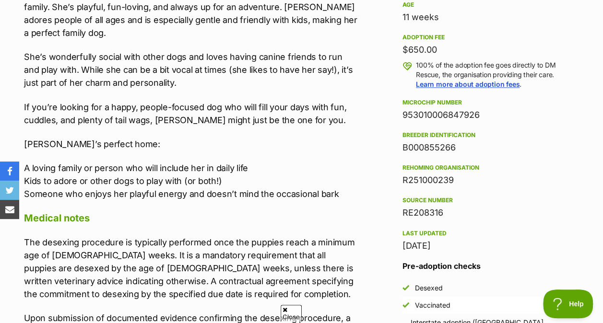
drag, startPoint x: 191, startPoint y: 166, endPoint x: 194, endPoint y: 204, distance: 38.5
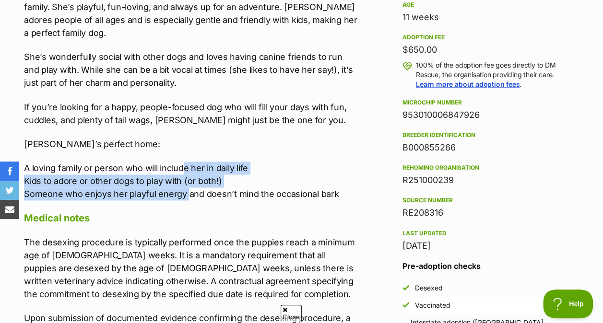
drag, startPoint x: 187, startPoint y: 196, endPoint x: 181, endPoint y: 170, distance: 26.5
click at [181, 170] on p "A loving family or person who will include her in daily life Kids to adore or o…" at bounding box center [191, 181] width 335 height 39
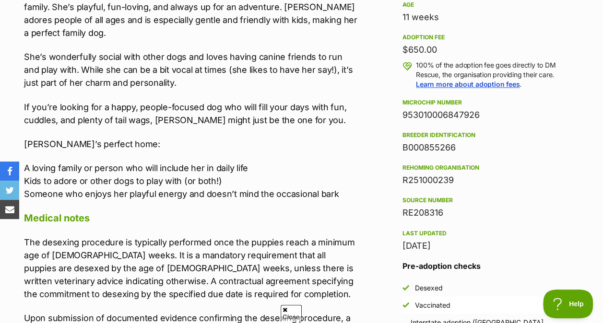
drag, startPoint x: 181, startPoint y: 170, endPoint x: 190, endPoint y: 202, distance: 32.4
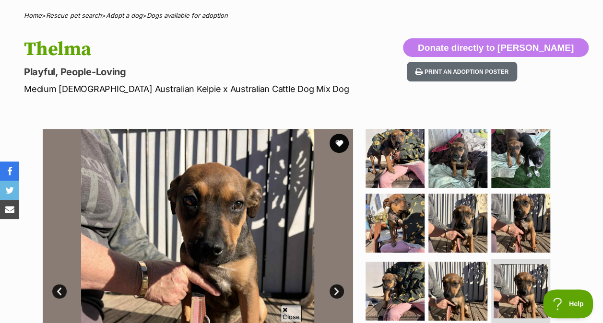
scroll to position [144, 0]
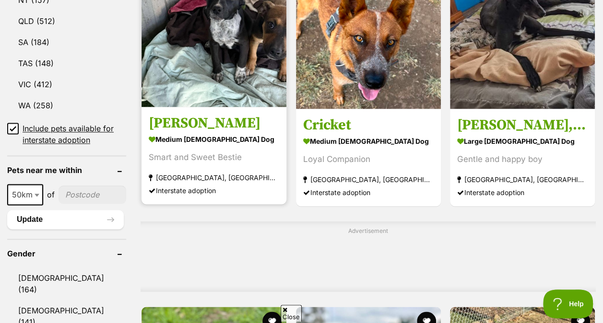
scroll to position [576, 0]
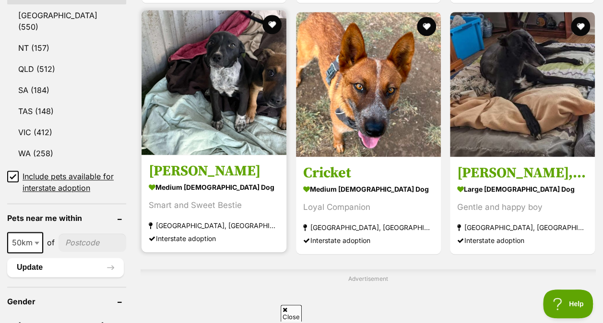
click at [260, 201] on section "medium [DEMOGRAPHIC_DATA] Dog Smart and Sweet Bestie [GEOGRAPHIC_DATA], [GEOGRA…" at bounding box center [214, 212] width 131 height 65
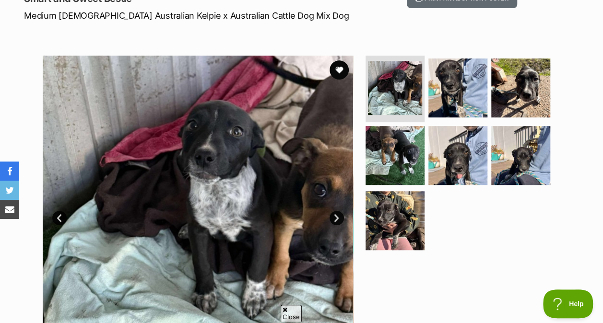
click at [336, 221] on link "Next" at bounding box center [337, 218] width 14 height 14
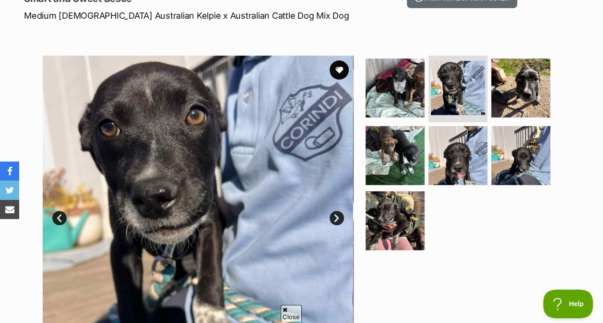
click at [336, 221] on link "Next" at bounding box center [337, 218] width 14 height 14
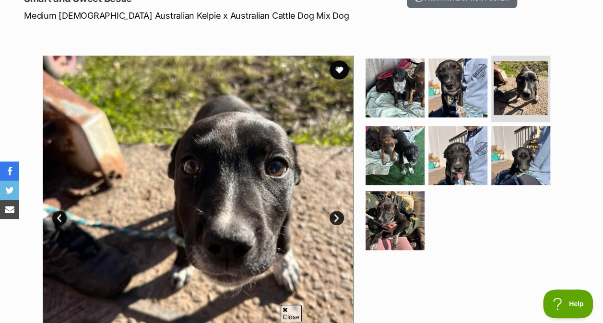
click at [336, 221] on link "Next" at bounding box center [337, 218] width 14 height 14
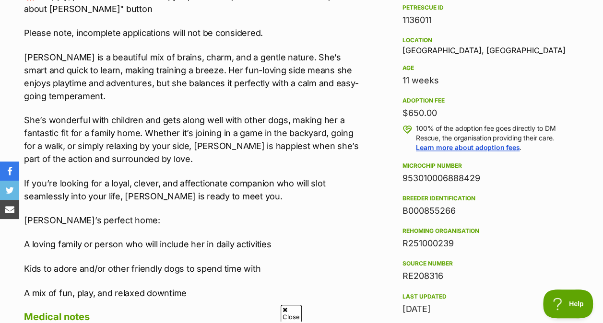
scroll to position [624, 0]
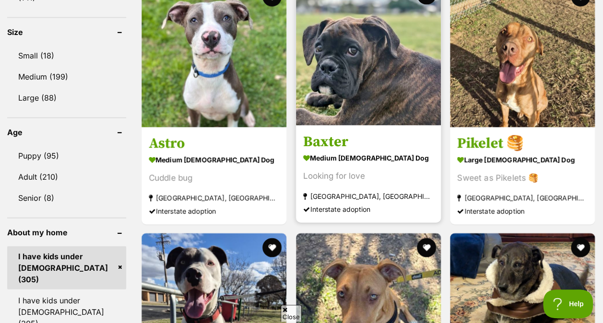
scroll to position [960, 0]
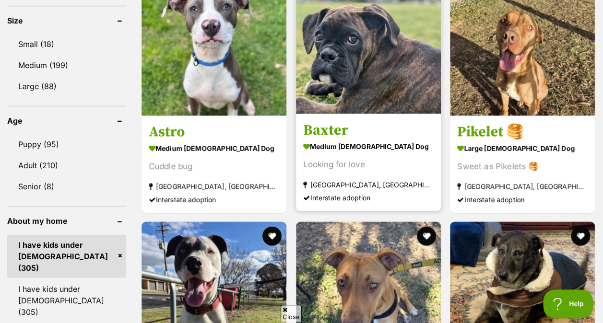
click at [361, 167] on div "Looking for love" at bounding box center [368, 164] width 131 height 13
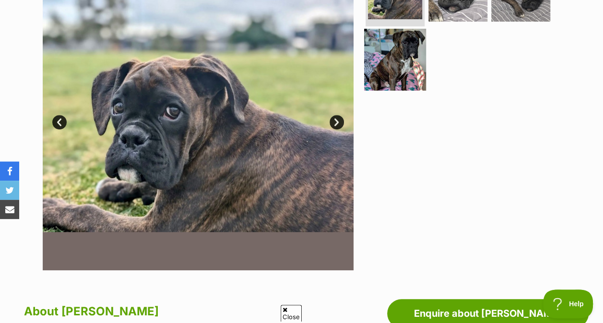
click at [408, 73] on img at bounding box center [395, 60] width 62 height 62
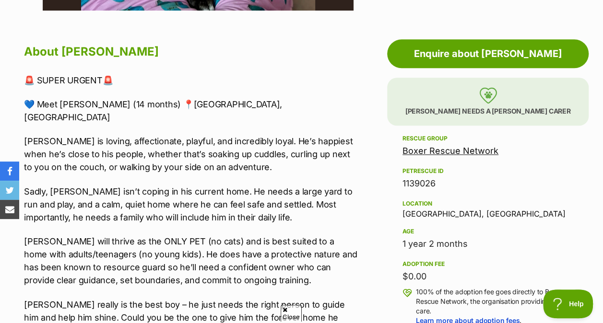
scroll to position [528, 0]
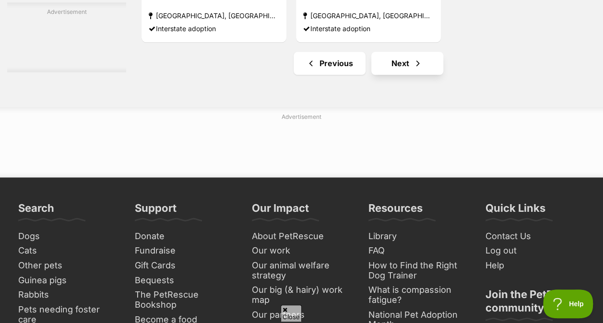
scroll to position [2255, 0]
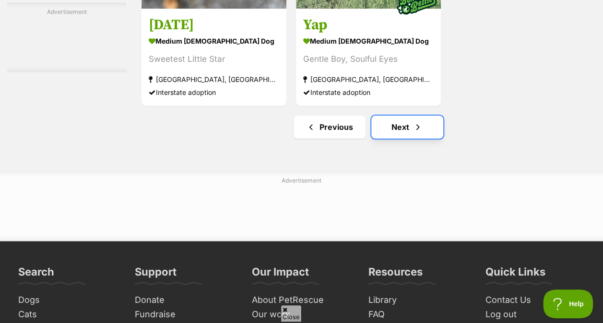
click at [398, 139] on link "Next" at bounding box center [407, 127] width 72 height 23
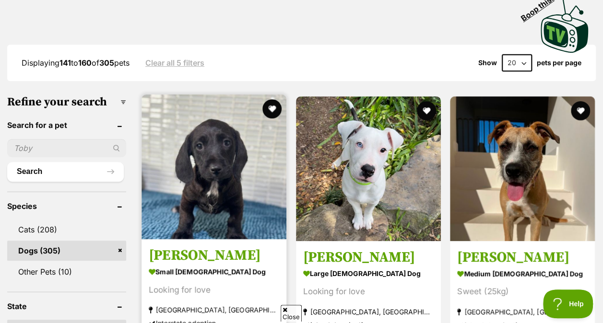
click at [165, 178] on img at bounding box center [214, 167] width 145 height 145
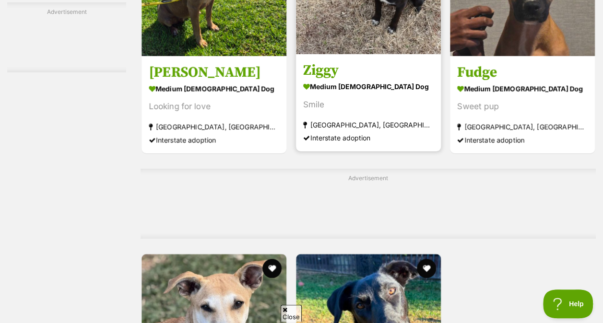
scroll to position [1823, 0]
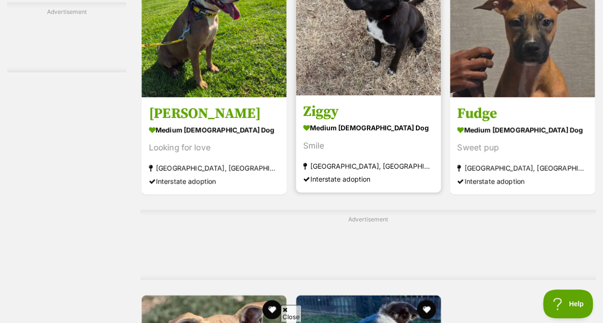
click at [355, 150] on div "Smile" at bounding box center [368, 146] width 131 height 13
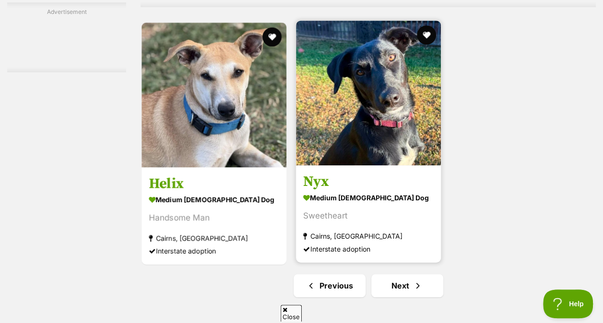
scroll to position [2111, 0]
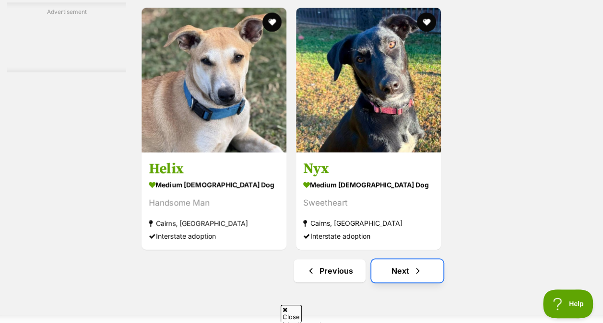
click at [419, 277] on span "Next page" at bounding box center [418, 271] width 10 height 12
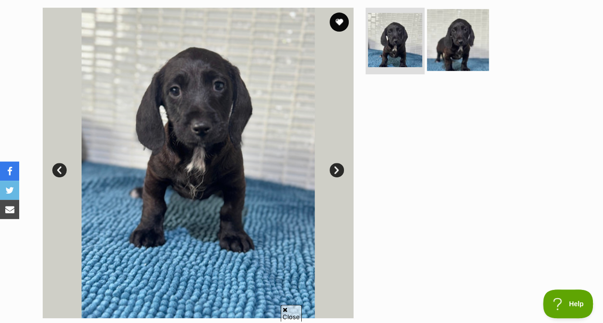
click at [439, 43] on img at bounding box center [458, 40] width 62 height 62
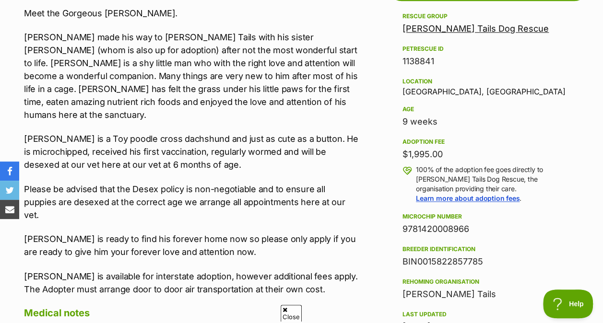
scroll to position [672, 0]
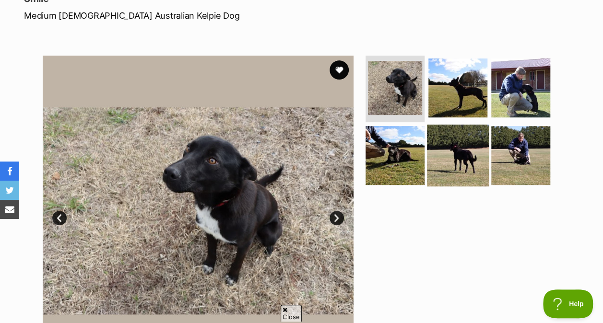
click at [453, 151] on img at bounding box center [458, 156] width 62 height 62
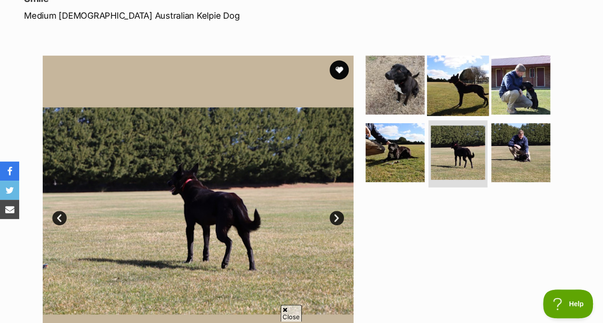
click at [464, 98] on img at bounding box center [458, 85] width 62 height 62
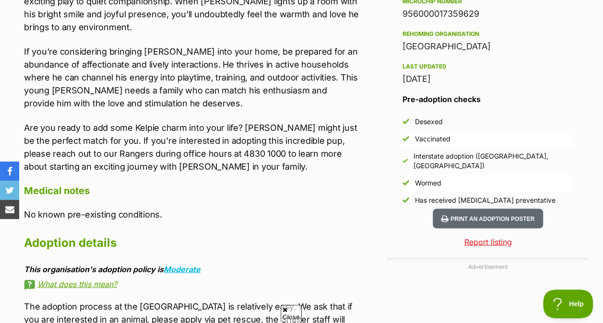
scroll to position [816, 0]
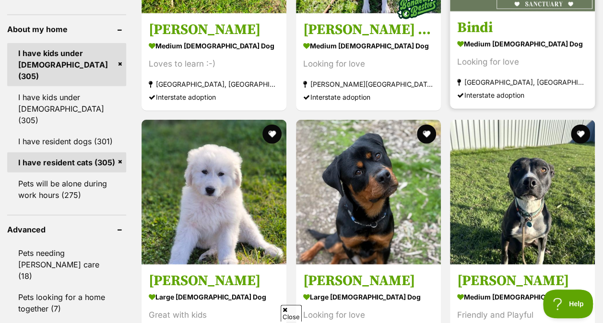
scroll to position [1248, 0]
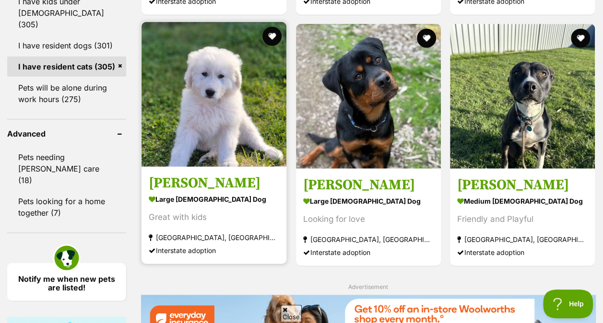
click at [260, 176] on article "Clarissa large female Dog Great with kids Warwick, QLD Interstate adoption" at bounding box center [214, 143] width 147 height 244
click at [250, 124] on img at bounding box center [214, 94] width 145 height 145
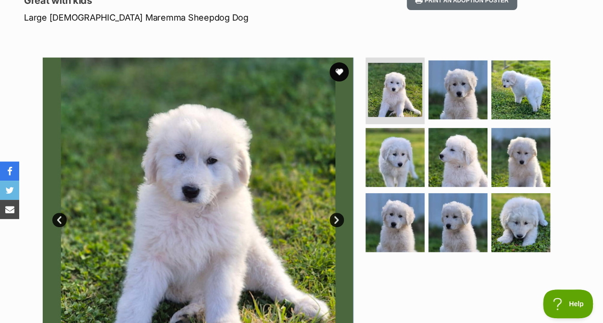
scroll to position [144, 0]
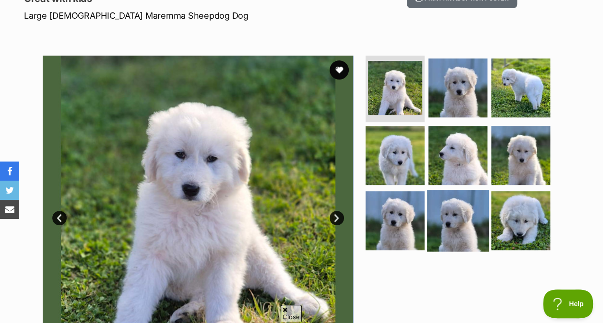
click at [474, 214] on img at bounding box center [458, 221] width 62 height 62
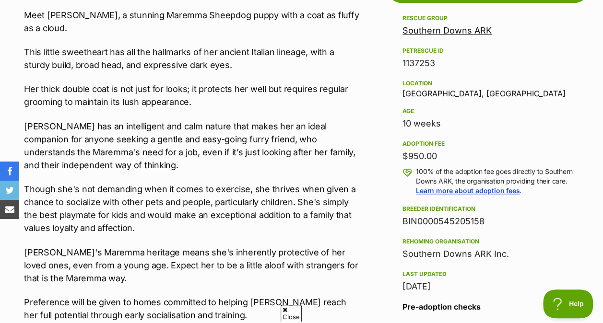
scroll to position [576, 0]
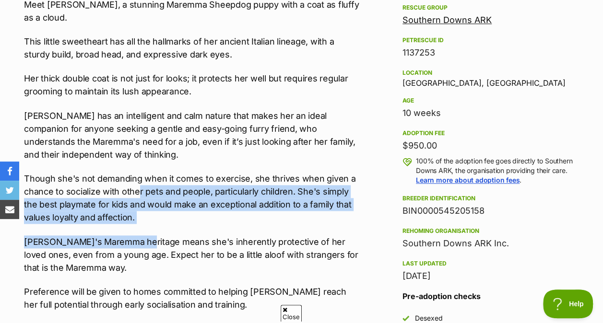
drag, startPoint x: 134, startPoint y: 220, endPoint x: 137, endPoint y: 190, distance: 29.9
click at [137, 190] on div "Meet [PERSON_NAME], a stunning Maremma Sheepdog puppy with a coat as fluffy as …" at bounding box center [191, 223] width 335 height 451
drag, startPoint x: 137, startPoint y: 190, endPoint x: 137, endPoint y: 221, distance: 30.7
click at [137, 221] on p "Though she's not demanding when it comes to exercise, she thrives when given a …" at bounding box center [191, 198] width 335 height 52
click at [140, 222] on p "Though she's not demanding when it comes to exercise, she thrives when given a …" at bounding box center [191, 198] width 335 height 52
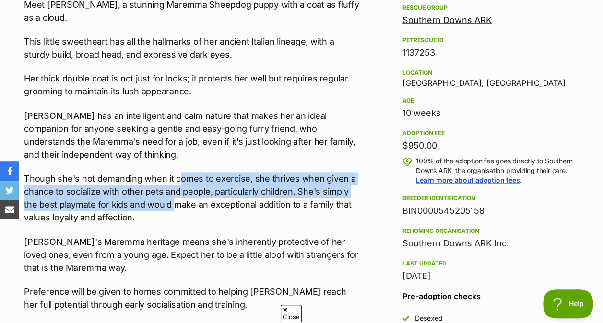
drag, startPoint x: 177, startPoint y: 169, endPoint x: 176, endPoint y: 208, distance: 39.4
click at [176, 208] on div "Meet [PERSON_NAME], a stunning Maremma Sheepdog puppy with a coat as fluffy as …" at bounding box center [191, 223] width 335 height 451
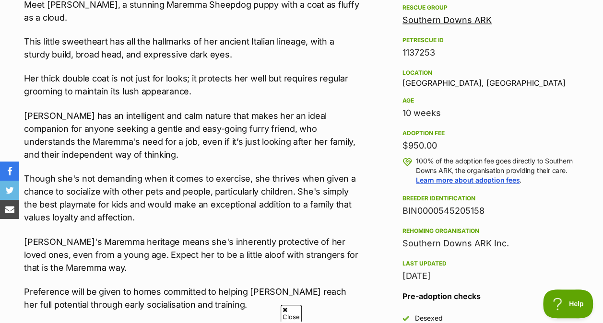
drag, startPoint x: 176, startPoint y: 209, endPoint x: 180, endPoint y: 246, distance: 36.8
click at [180, 246] on p "[PERSON_NAME]'s Maremma heritage means she's inherently protective of her loved…" at bounding box center [191, 255] width 335 height 39
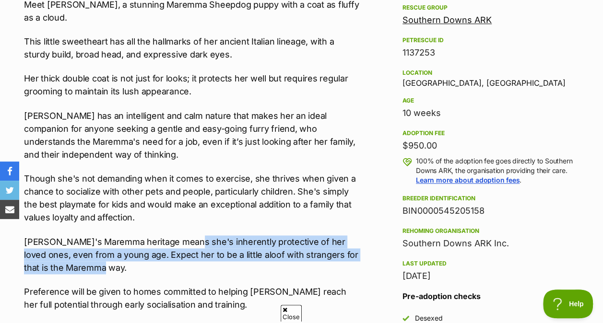
drag, startPoint x: 176, startPoint y: 270, endPoint x: 183, endPoint y: 237, distance: 33.4
click at [184, 237] on p "[PERSON_NAME]'s Maremma heritage means she's inherently protective of her loved…" at bounding box center [191, 255] width 335 height 39
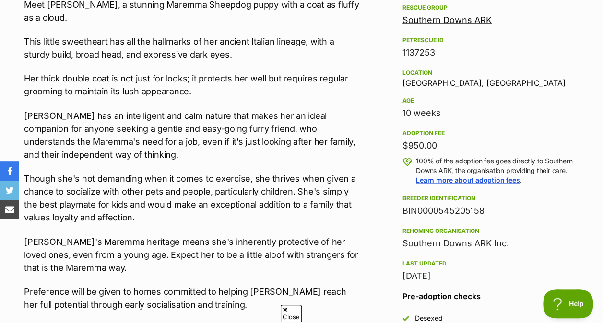
drag, startPoint x: 183, startPoint y: 237, endPoint x: 180, endPoint y: 285, distance: 48.1
click at [180, 286] on p "Preference will be given to homes committed to helping [PERSON_NAME] reach her …" at bounding box center [191, 299] width 335 height 26
drag, startPoint x: 79, startPoint y: 263, endPoint x: 140, endPoint y: 262, distance: 61.4
click at [140, 262] on p "[PERSON_NAME]'s Maremma heritage means she's inherently protective of her loved…" at bounding box center [191, 255] width 335 height 39
drag, startPoint x: 140, startPoint y: 262, endPoint x: 184, endPoint y: 273, distance: 45.3
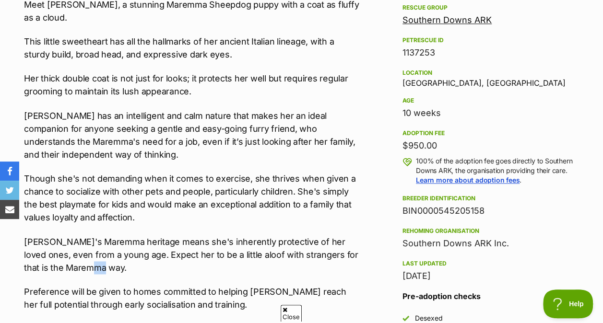
click at [184, 273] on p "[PERSON_NAME]'s Maremma heritage means she's inherently protective of her loved…" at bounding box center [191, 255] width 335 height 39
click at [153, 300] on p "Preference will be given to homes committed to helping [PERSON_NAME] reach her …" at bounding box center [191, 299] width 335 height 26
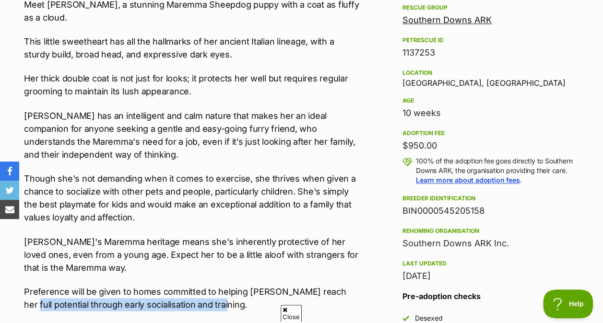
drag, startPoint x: 221, startPoint y: 302, endPoint x: 12, endPoint y: 299, distance: 208.3
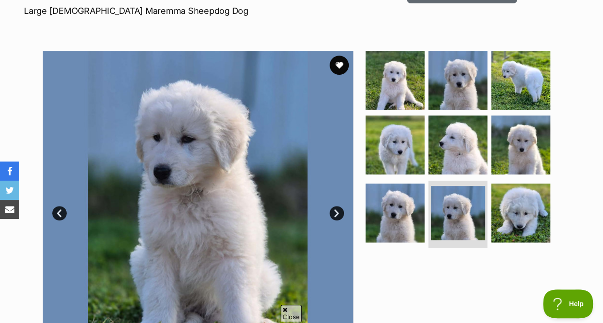
scroll to position [48, 0]
